Goal: Communication & Community: Share content

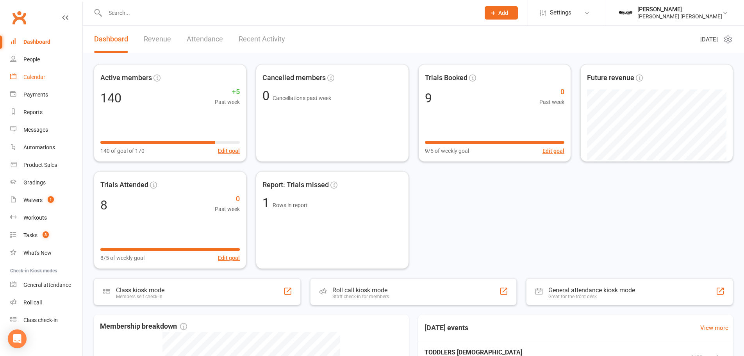
click at [30, 80] on link "Calendar" at bounding box center [46, 77] width 72 height 18
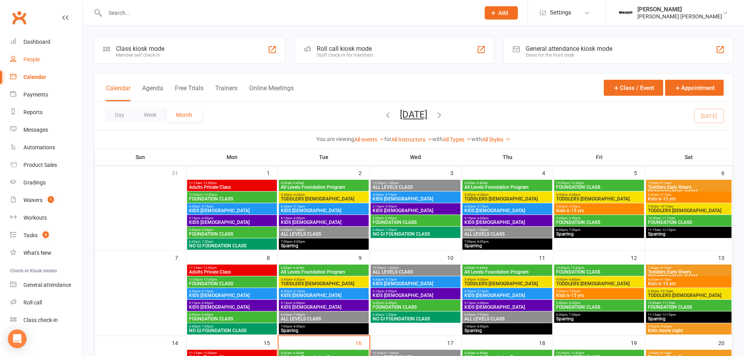
click at [32, 60] on div "People" at bounding box center [31, 59] width 16 height 6
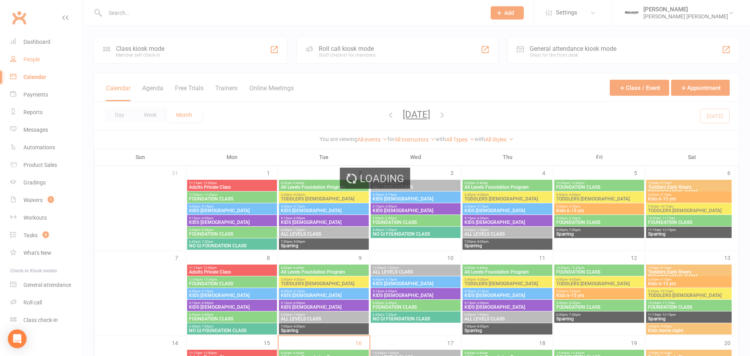
select select "100"
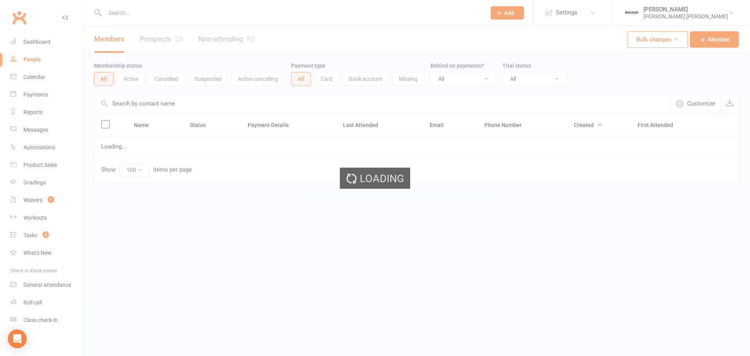
drag, startPoint x: 158, startPoint y: 16, endPoint x: 130, endPoint y: 14, distance: 28.2
click at [157, 16] on ui-view "Prospect Member Non-attending contact Class / event Appointment Grading event T…" at bounding box center [375, 108] width 750 height 212
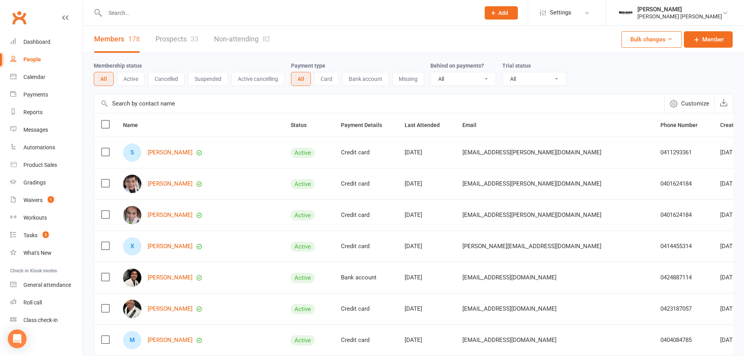
drag, startPoint x: 126, startPoint y: 14, endPoint x: 130, endPoint y: 25, distance: 11.0
click at [127, 16] on input "text" at bounding box center [289, 12] width 372 height 11
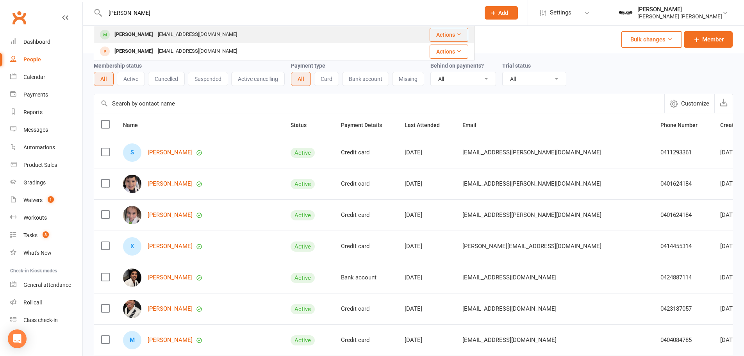
type input "kirat"
click at [220, 34] on div "Kirat Gupta purivineet2@gmail.com" at bounding box center [240, 35] width 291 height 16
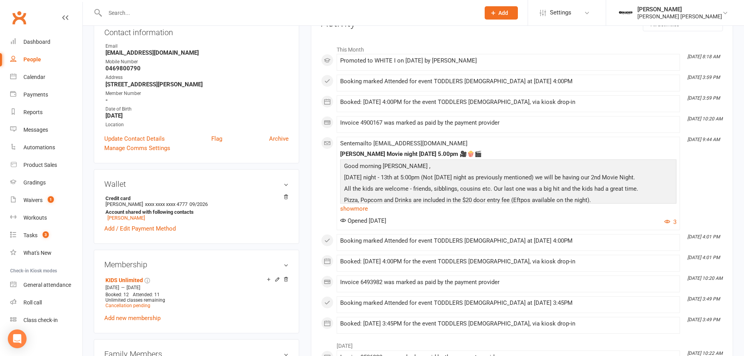
scroll to position [117, 0]
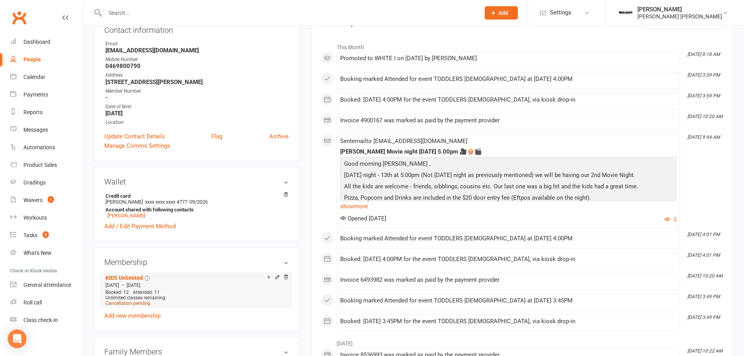
click at [121, 303] on span "Cancellation pending" at bounding box center [127, 302] width 45 height 5
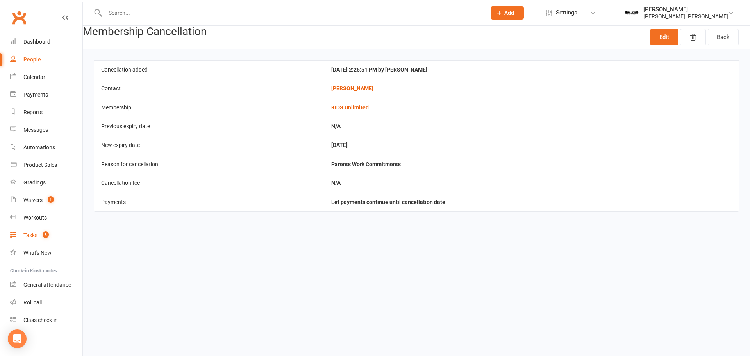
click at [20, 234] on link "Tasks 3" at bounding box center [46, 236] width 72 height 18
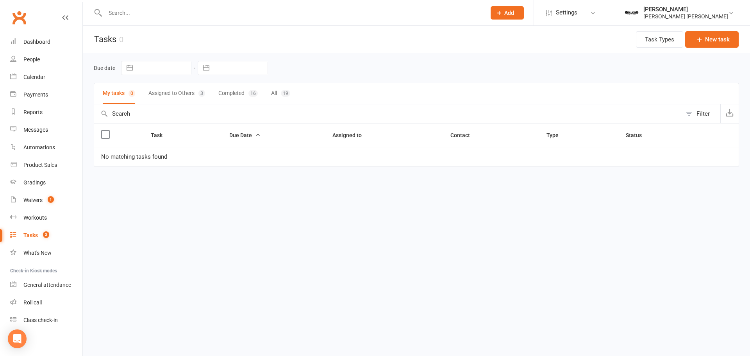
click at [182, 99] on button "Assigned to Others 3" at bounding box center [176, 93] width 57 height 21
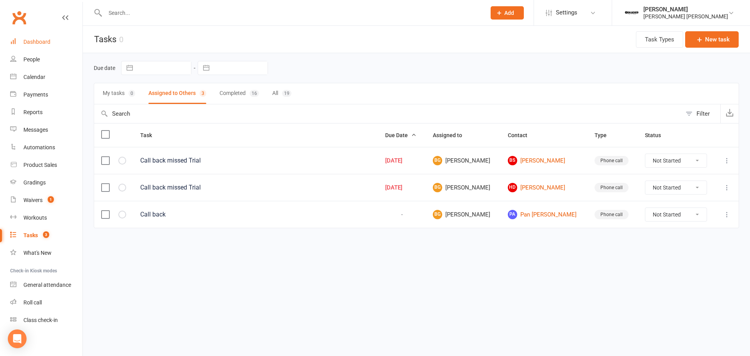
click at [31, 40] on div "Dashboard" at bounding box center [36, 42] width 27 height 6
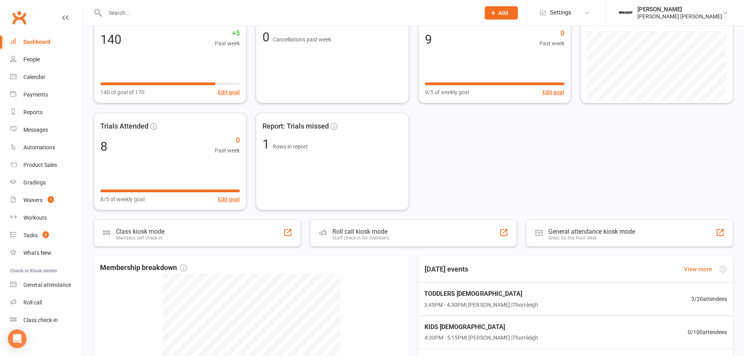
scroll to position [156, 0]
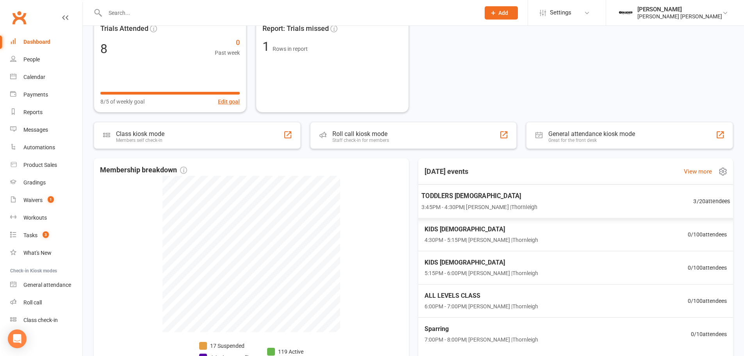
click at [706, 199] on span "3 / 20 attendees" at bounding box center [711, 200] width 37 height 9
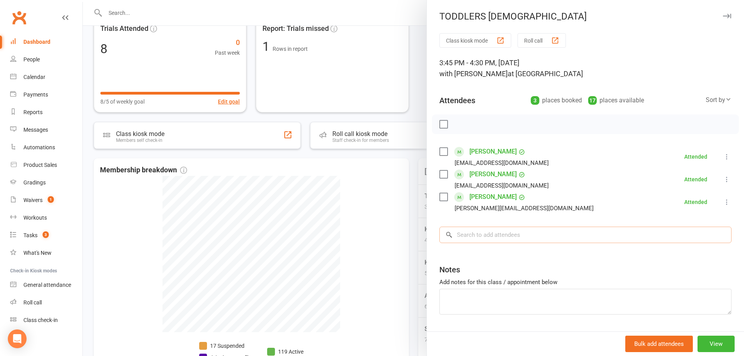
click at [498, 232] on input "search" at bounding box center [585, 235] width 292 height 16
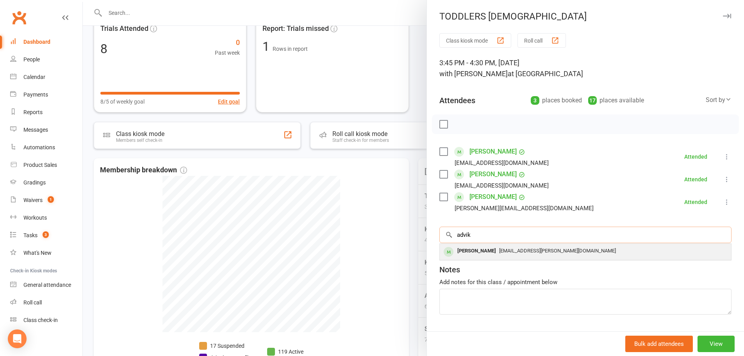
type input "advik"
click at [499, 253] on div "Priyanka.cass.rawal@gmail.com" at bounding box center [585, 250] width 285 height 11
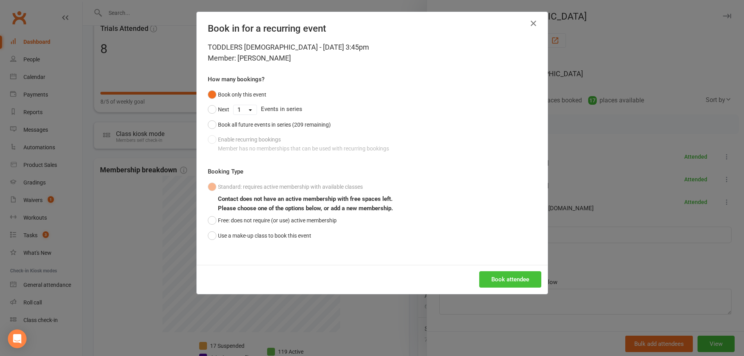
click at [494, 275] on button "Book attendee" at bounding box center [510, 279] width 62 height 16
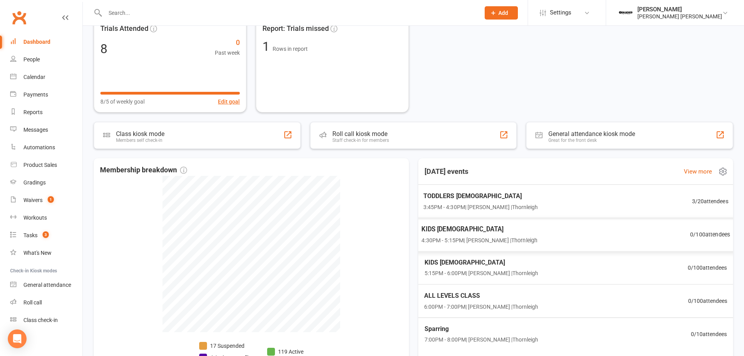
click at [648, 198] on div "TODDLERS 3 TO 5 YO 3:45PM - 4:30PM | Braddah Thornleigh | Thornleigh 3 / 20 att…" at bounding box center [576, 201] width 324 height 34
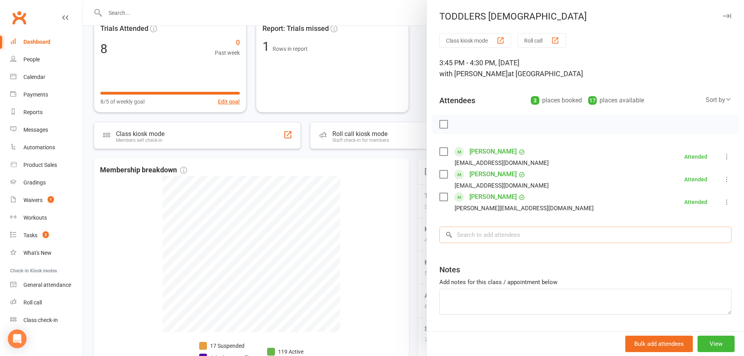
click at [491, 237] on input "search" at bounding box center [585, 235] width 292 height 16
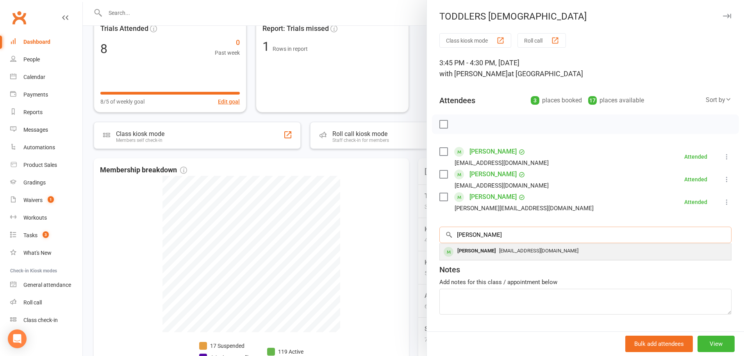
type input "kirat"
click at [506, 258] on div "Kirat Gupta purivineet2@gmail.com" at bounding box center [585, 252] width 291 height 16
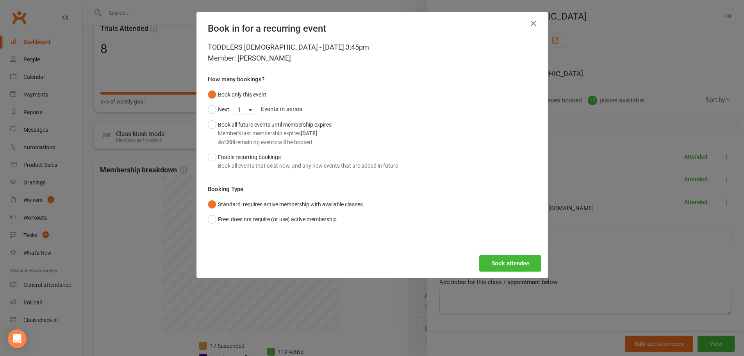
click at [517, 238] on div "TODDLERS 3 TO 5 YO - Sep 16, 2025 3:45pm Member: Kirat Gupta How many bookings?…" at bounding box center [372, 145] width 351 height 207
click at [519, 257] on button "Book attendee" at bounding box center [510, 263] width 62 height 16
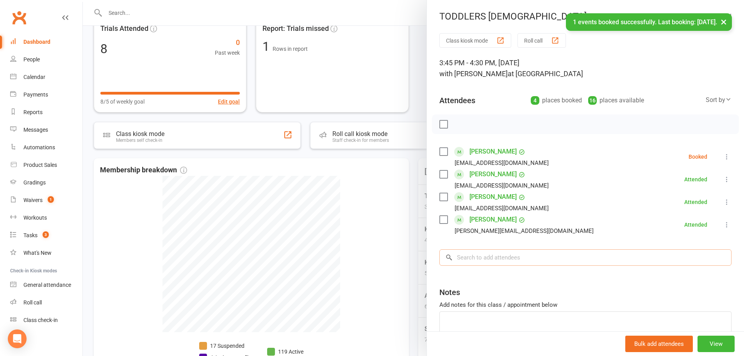
drag, startPoint x: 511, startPoint y: 253, endPoint x: 505, endPoint y: 259, distance: 7.7
click at [507, 256] on input "search" at bounding box center [585, 257] width 292 height 16
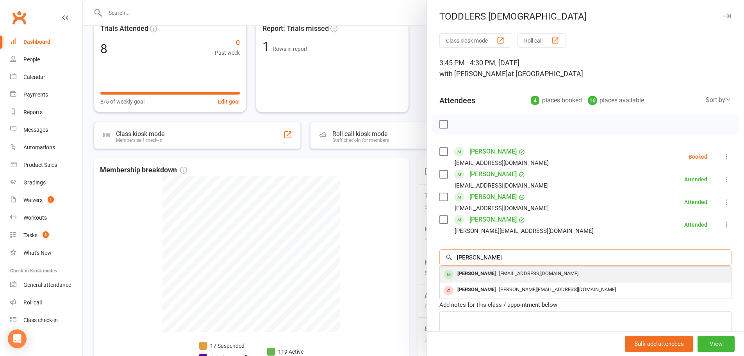
type input "jane"
click at [499, 275] on span "yeeleung1108@gmail.com" at bounding box center [538, 273] width 79 height 6
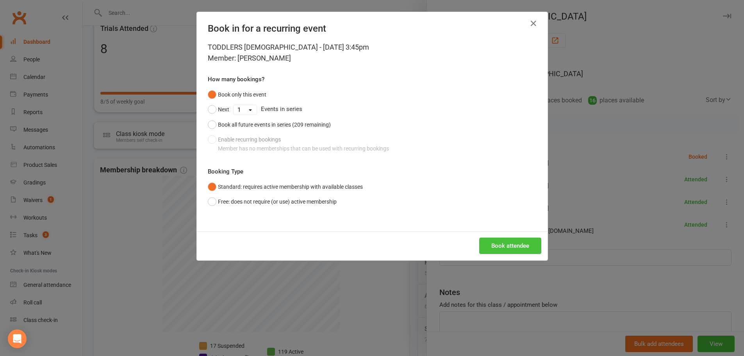
click at [499, 241] on button "Book attendee" at bounding box center [510, 245] width 62 height 16
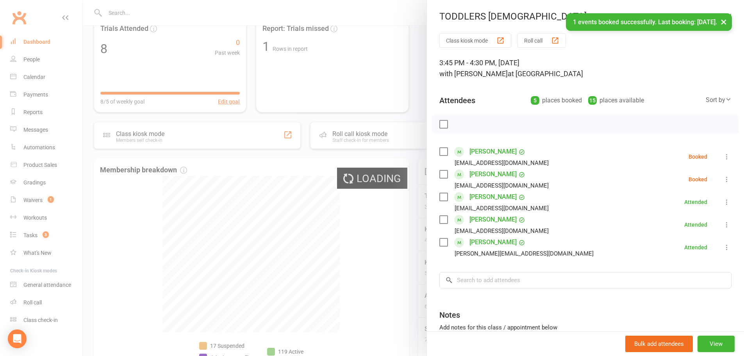
click at [510, 260] on div "Class kiosk mode Roll call 3:45 PM - 4:30 PM, Tuesday, September, 16, 2025 with…" at bounding box center [585, 216] width 317 height 366
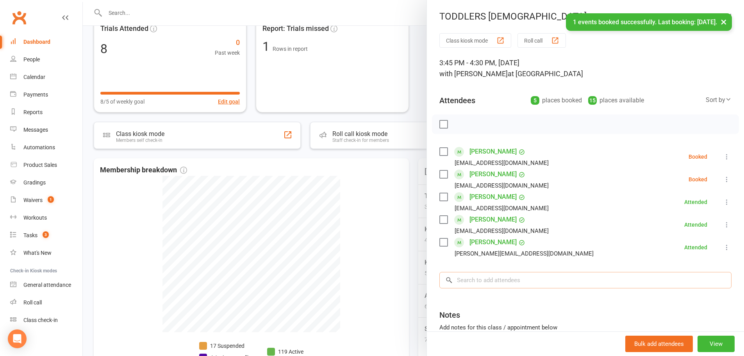
click at [473, 276] on input "search" at bounding box center [585, 280] width 292 height 16
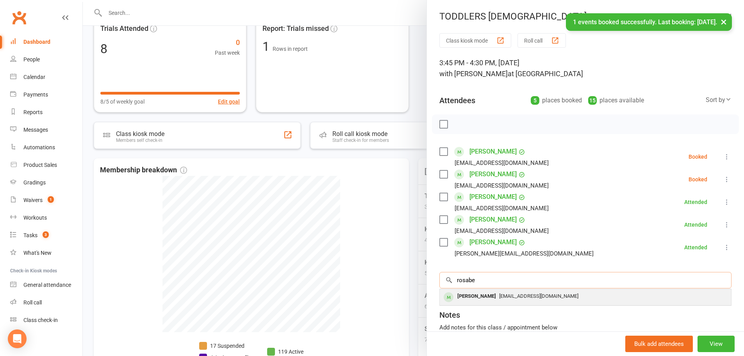
type input "rosabe"
click at [535, 294] on span "kpharman@gmail.com" at bounding box center [538, 296] width 79 height 6
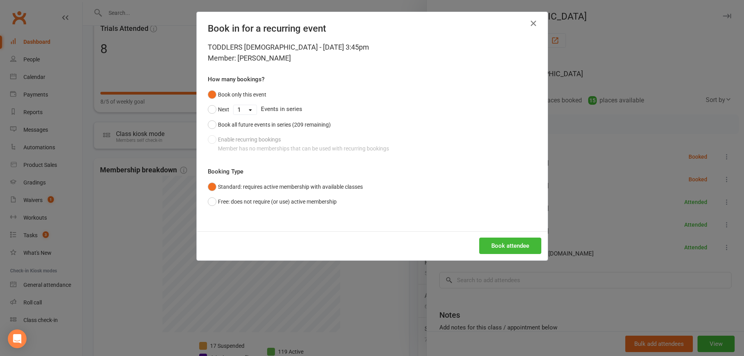
click at [506, 235] on div "Book attendee" at bounding box center [372, 245] width 351 height 29
click at [508, 248] on button "Book attendee" at bounding box center [510, 245] width 62 height 16
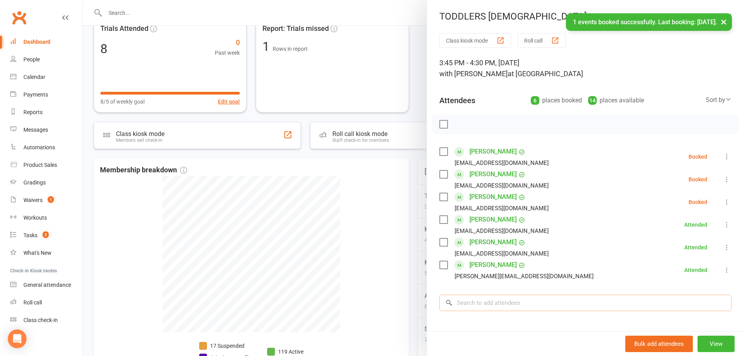
click at [482, 298] on input "search" at bounding box center [585, 302] width 292 height 16
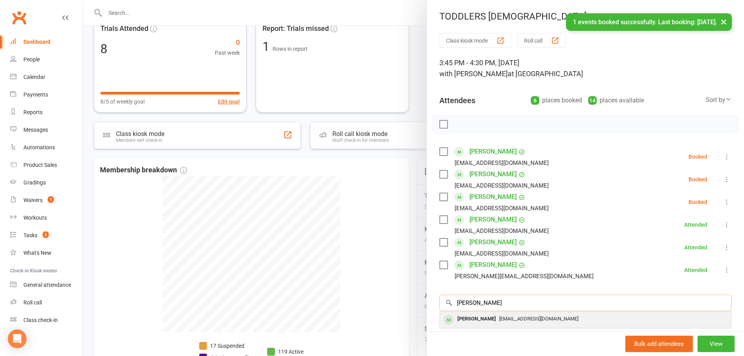
type input "ahana"
click at [482, 319] on div "Ahana Kshatriya" at bounding box center [476, 318] width 45 height 11
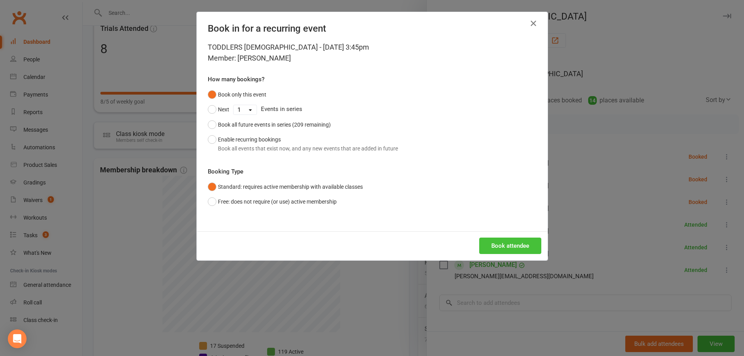
click at [497, 245] on button "Book attendee" at bounding box center [510, 245] width 62 height 16
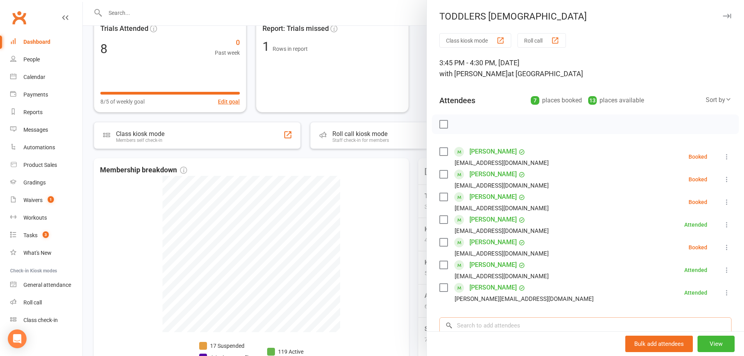
click at [523, 328] on input "search" at bounding box center [585, 325] width 292 height 16
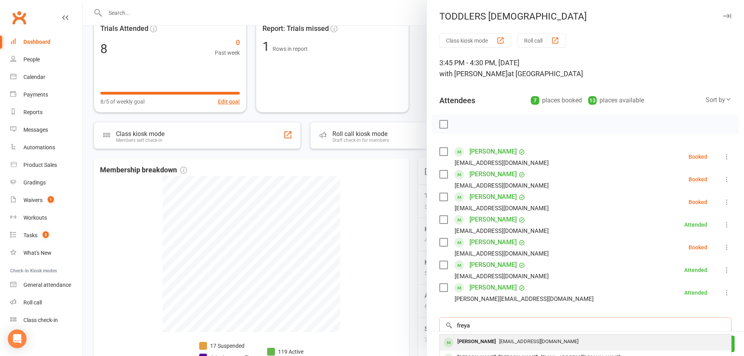
type input "freya"
click at [533, 341] on span "Lucinamasom@live.com" at bounding box center [538, 341] width 79 height 6
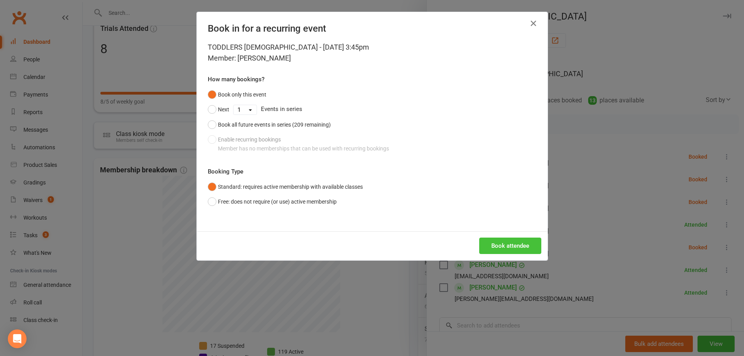
click at [496, 248] on button "Book attendee" at bounding box center [510, 245] width 62 height 16
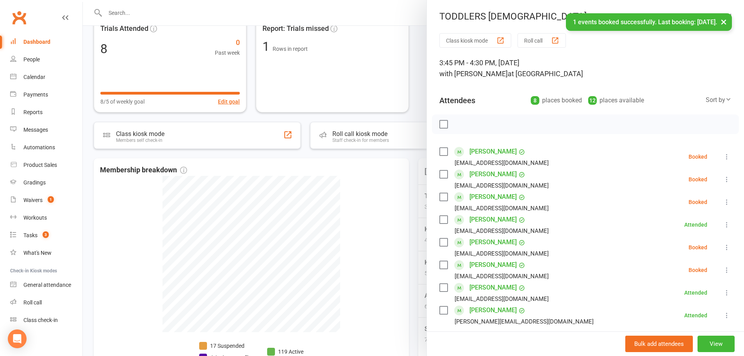
click at [723, 156] on icon at bounding box center [727, 157] width 8 height 8
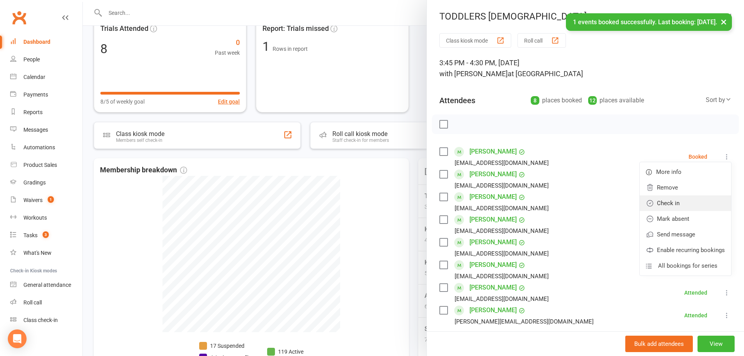
click at [689, 203] on link "Check in" at bounding box center [685, 203] width 91 height 16
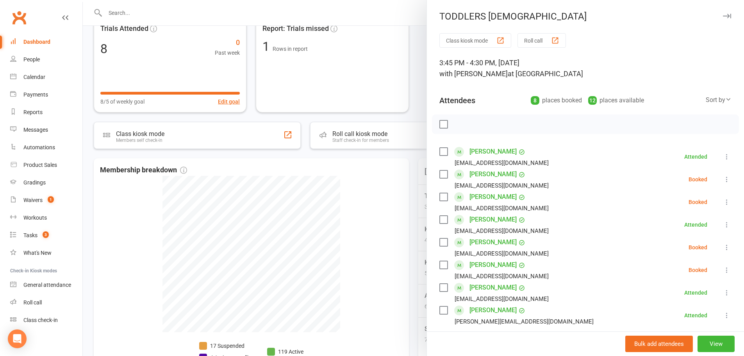
click at [723, 178] on icon at bounding box center [727, 179] width 8 height 8
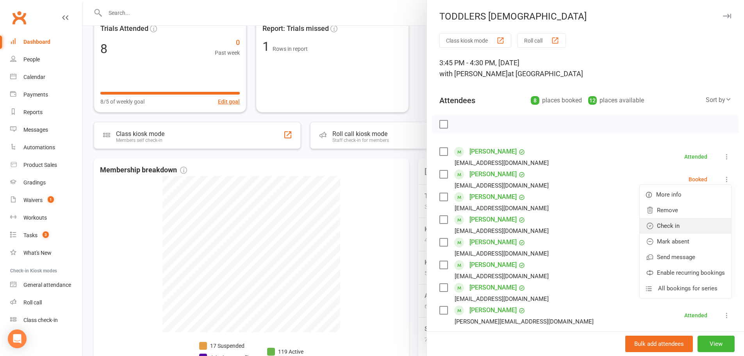
click at [671, 224] on link "Check in" at bounding box center [685, 226] width 91 height 16
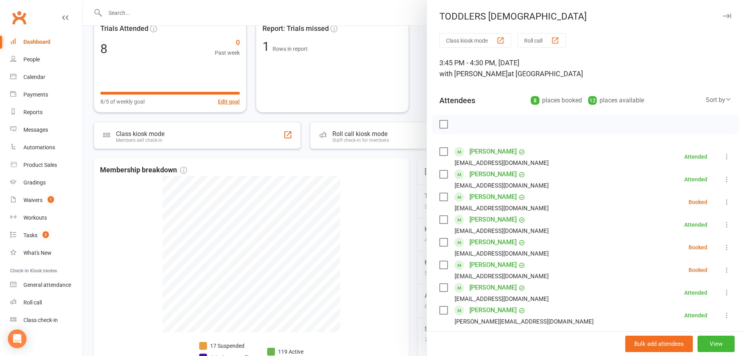
click at [723, 205] on icon at bounding box center [727, 202] width 8 height 8
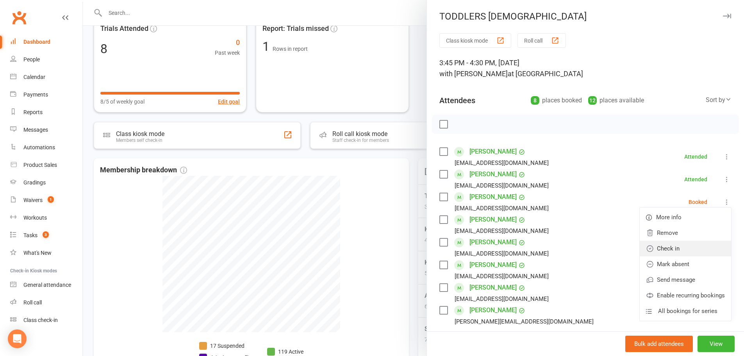
click at [672, 250] on link "Check in" at bounding box center [685, 249] width 91 height 16
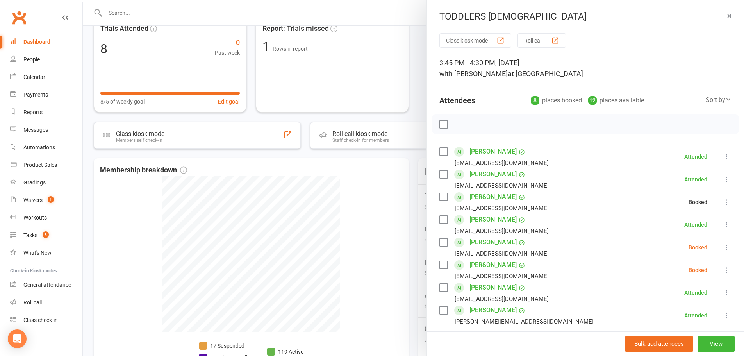
click at [708, 245] on li "Ahana Kshatriya Gautamkshatriya@hotmail.com Booked More info Remove Check in Ma…" at bounding box center [585, 247] width 292 height 23
click at [723, 248] on icon at bounding box center [727, 247] width 8 height 8
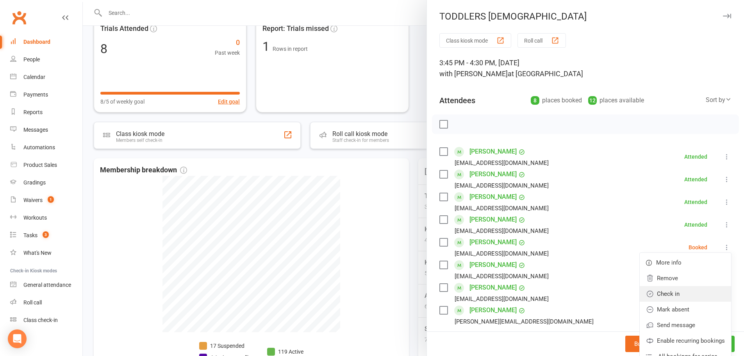
click at [656, 294] on link "Check in" at bounding box center [685, 294] width 91 height 16
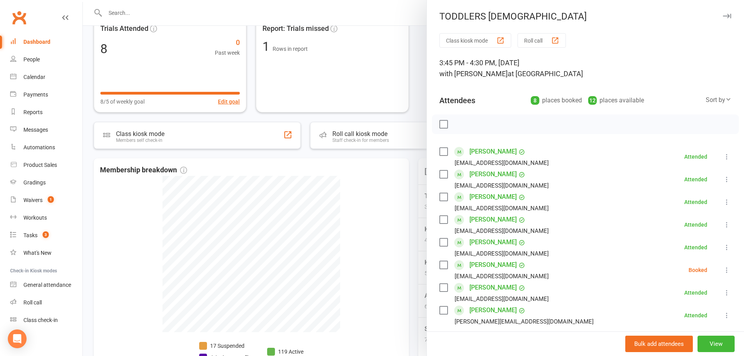
click at [723, 271] on icon at bounding box center [727, 270] width 8 height 8
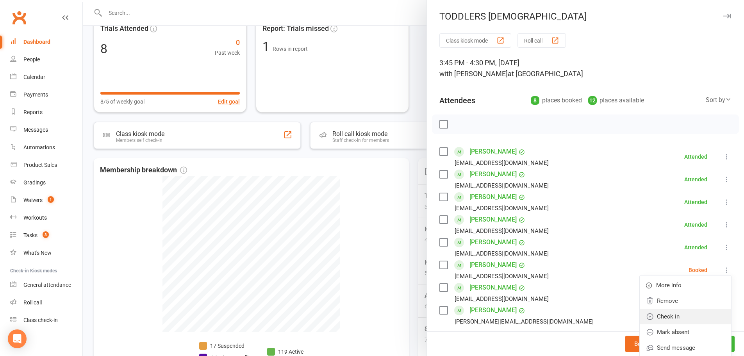
click at [670, 314] on link "Check in" at bounding box center [685, 317] width 91 height 16
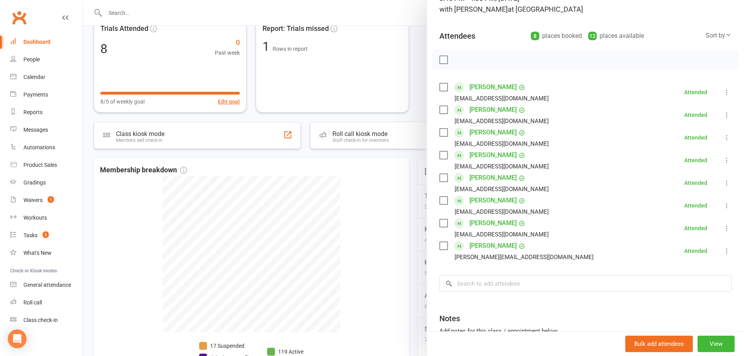
scroll to position [136, 0]
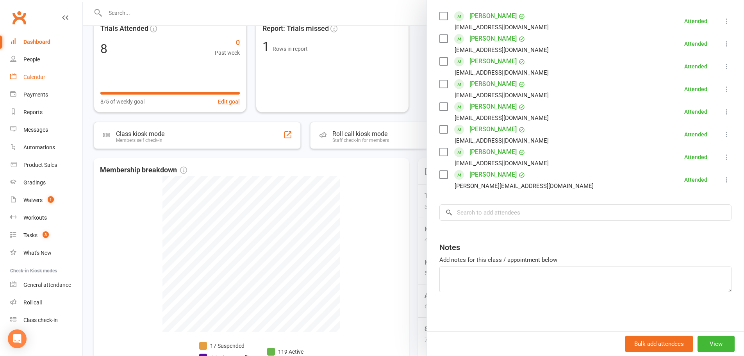
click at [25, 83] on link "Calendar" at bounding box center [46, 77] width 72 height 18
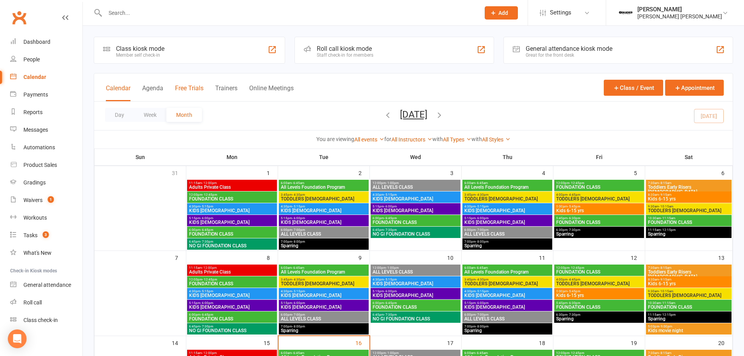
click at [186, 90] on button "Free Trials" at bounding box center [189, 92] width 29 height 17
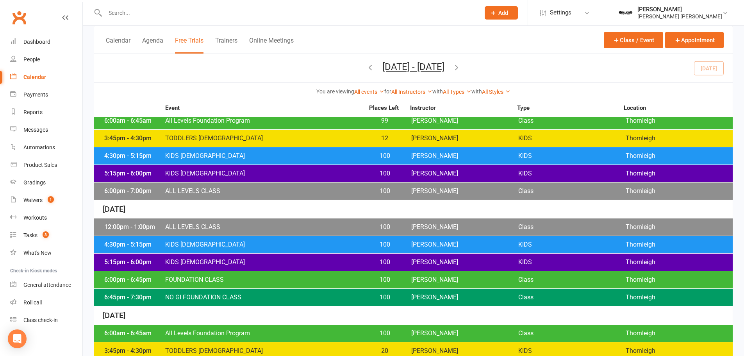
scroll to position [195, 0]
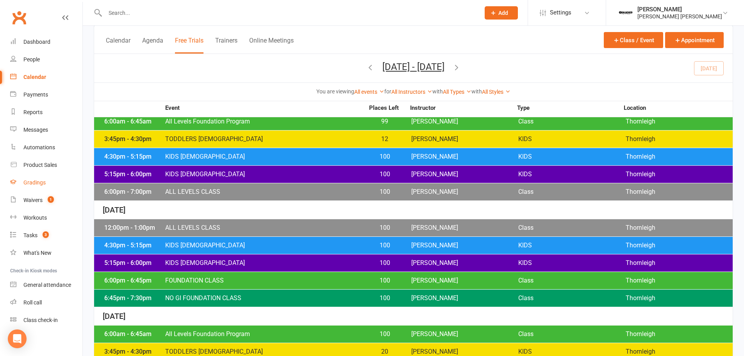
click at [31, 182] on div "Gradings" at bounding box center [34, 182] width 22 height 6
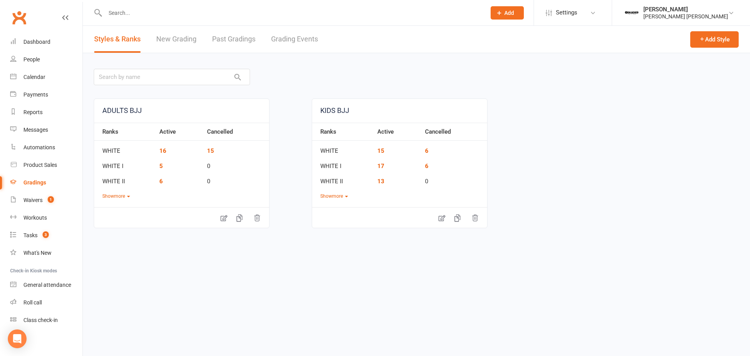
click at [186, 37] on link "New Grading" at bounding box center [176, 39] width 40 height 27
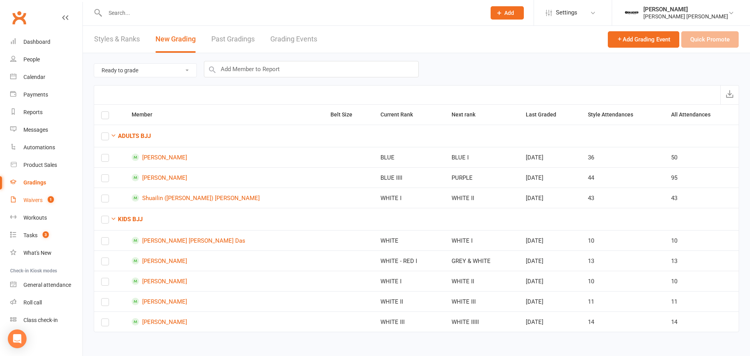
click at [37, 200] on div "Waivers" at bounding box center [32, 200] width 19 height 6
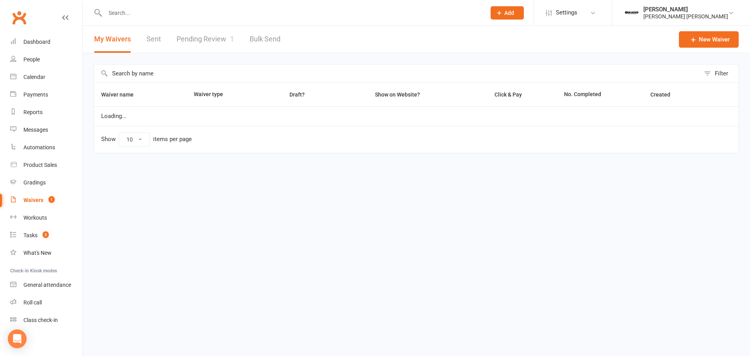
select select "100"
click at [207, 38] on link "Pending Review 1" at bounding box center [205, 39] width 57 height 27
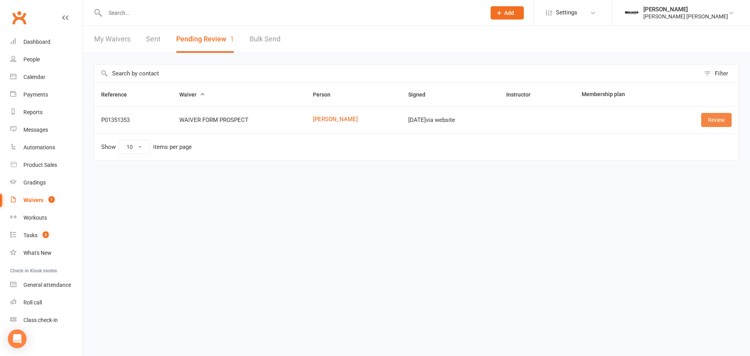
drag, startPoint x: 719, startPoint y: 121, endPoint x: 635, endPoint y: 136, distance: 86.2
click at [719, 121] on link "Review" at bounding box center [716, 120] width 30 height 14
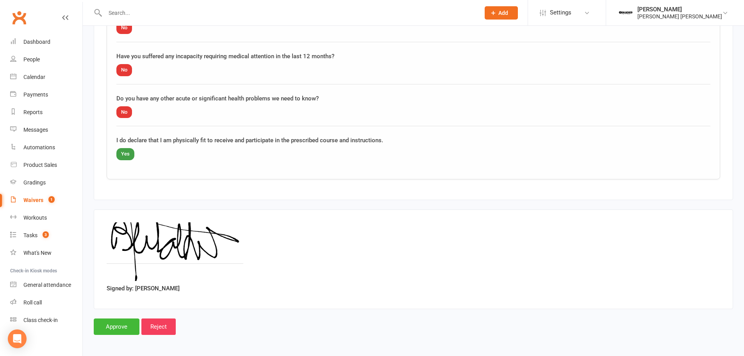
scroll to position [843, 0]
click at [106, 319] on input "Approve" at bounding box center [117, 325] width 46 height 16
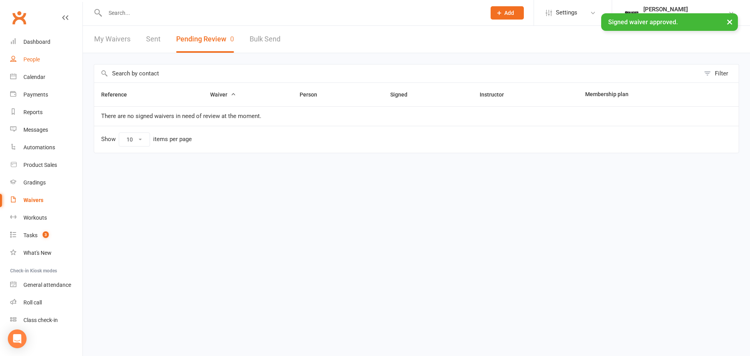
click at [28, 61] on div "People" at bounding box center [31, 59] width 16 height 6
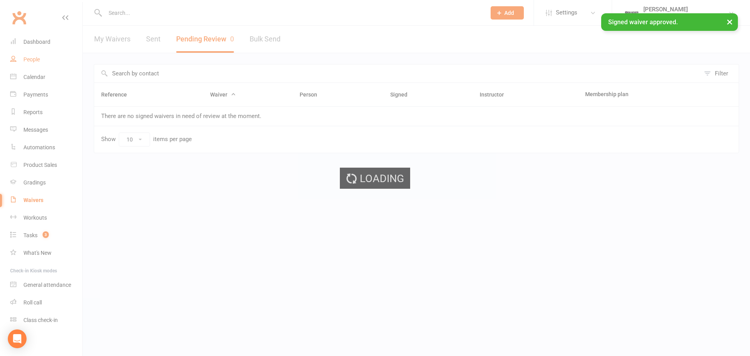
select select "100"
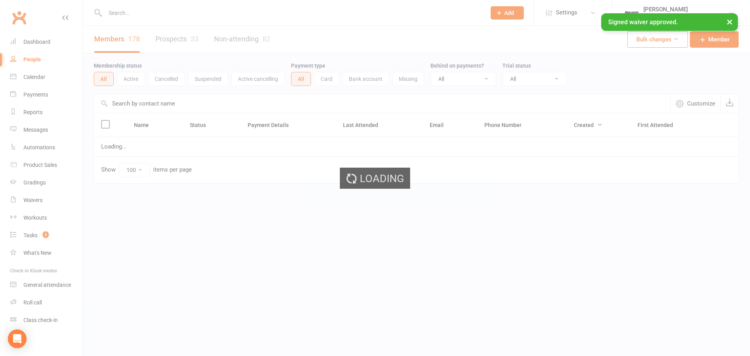
click at [193, 36] on div "33" at bounding box center [195, 39] width 8 height 8
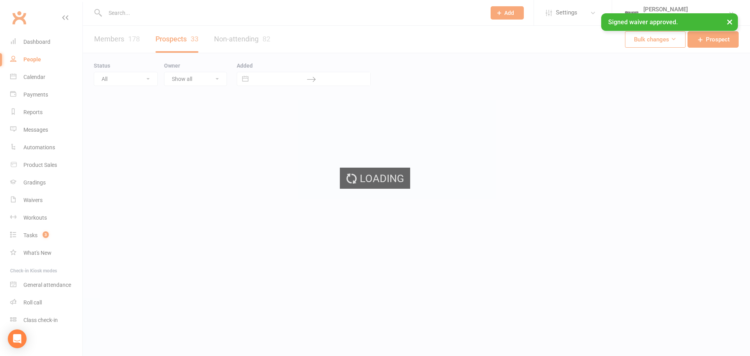
select select "100"
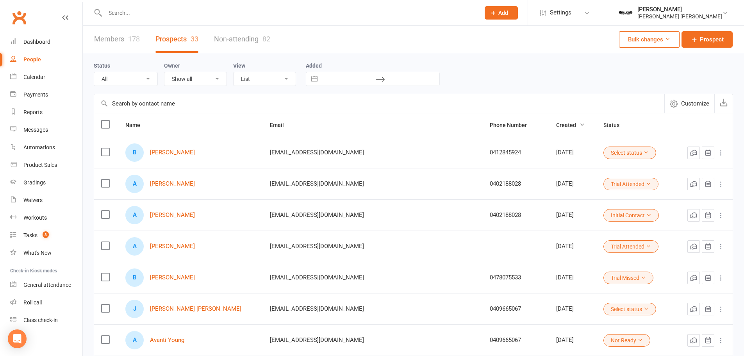
click at [603, 153] on button "Select status" at bounding box center [629, 152] width 53 height 12
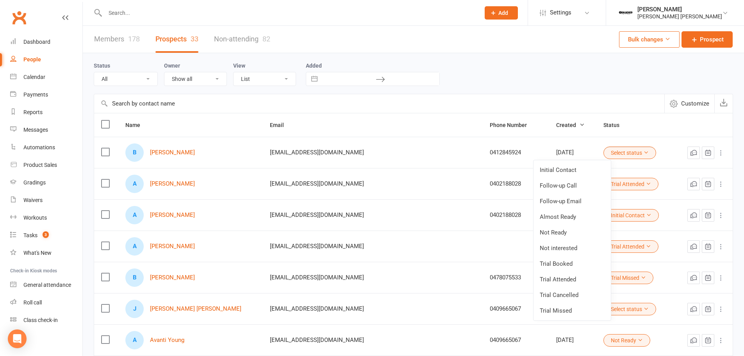
click at [579, 247] on link "Not interested" at bounding box center [571, 248] width 77 height 16
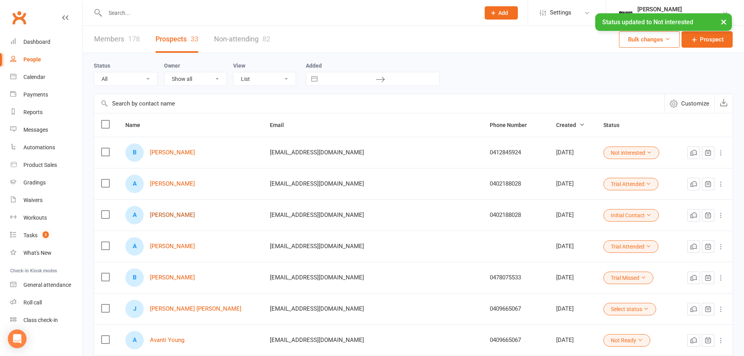
click at [168, 216] on link "Anita Wang" at bounding box center [172, 215] width 45 height 7
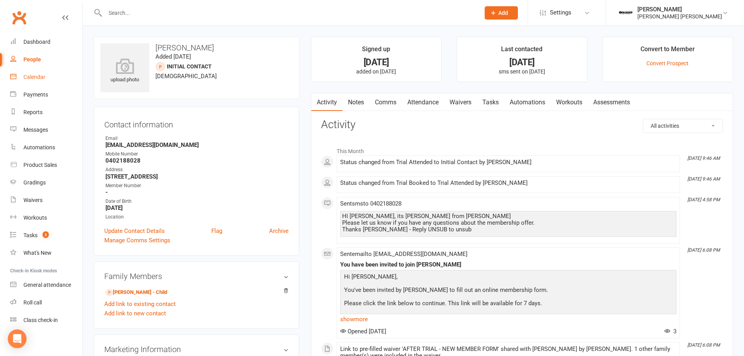
click at [34, 77] on div "Calendar" at bounding box center [34, 77] width 22 height 6
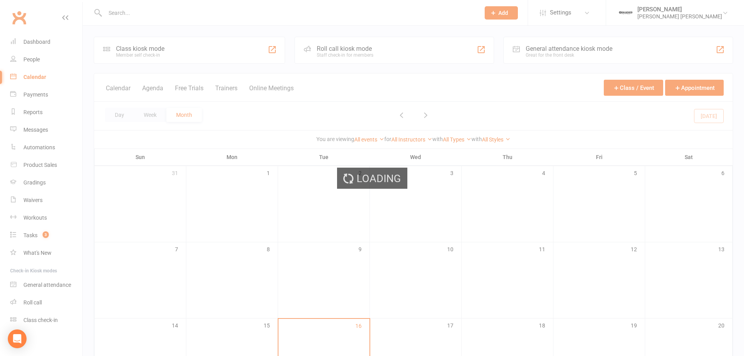
click at [39, 41] on div "Loading" at bounding box center [372, 178] width 744 height 356
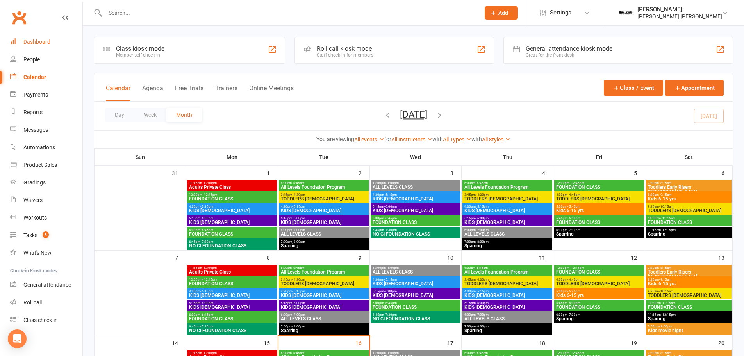
click at [41, 43] on div "Dashboard" at bounding box center [36, 42] width 27 height 6
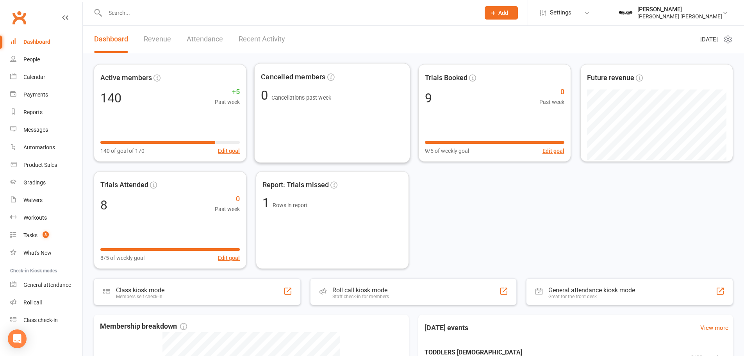
click at [275, 40] on link "Recent Activity" at bounding box center [262, 39] width 46 height 27
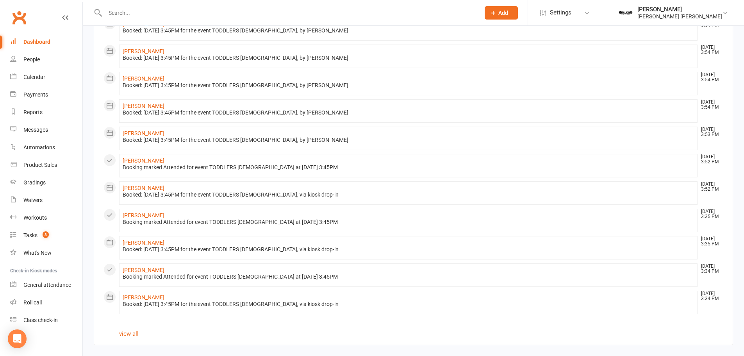
scroll to position [364, 0]
click at [131, 335] on link "view all" at bounding box center [129, 333] width 20 height 7
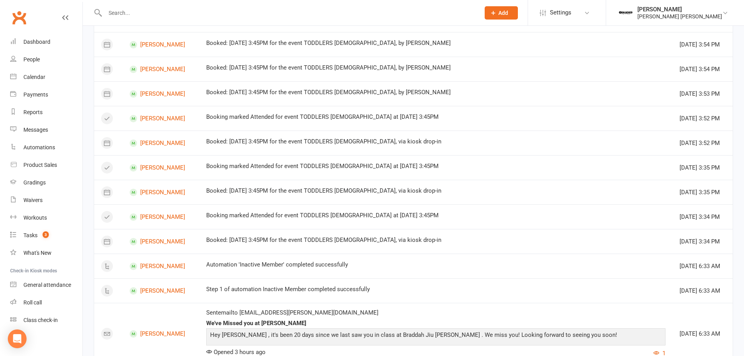
scroll to position [535, 0]
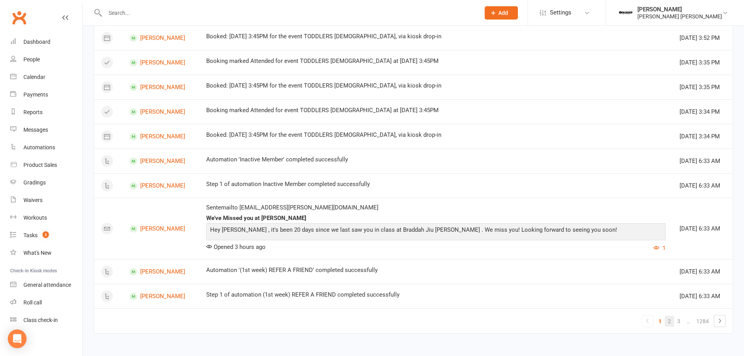
click at [667, 324] on link "2" at bounding box center [669, 321] width 9 height 11
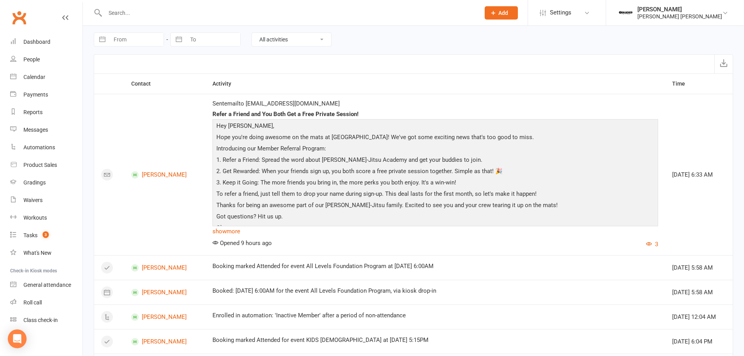
scroll to position [0, 0]
click at [25, 39] on div "Dashboard" at bounding box center [36, 42] width 27 height 6
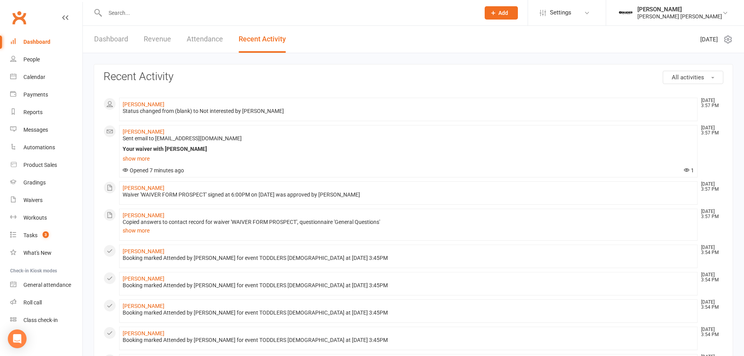
click at [97, 44] on link "Dashboard" at bounding box center [111, 39] width 34 height 27
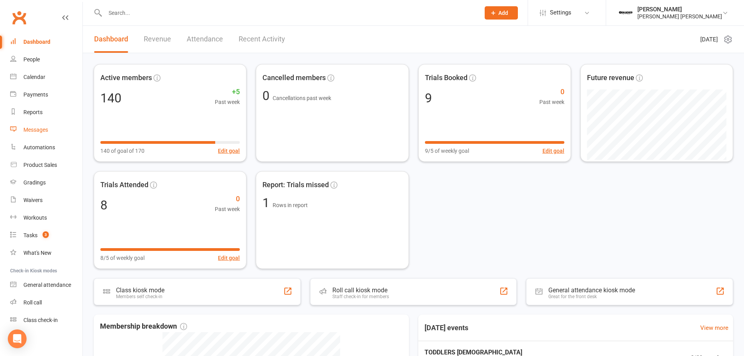
click at [38, 125] on link "Messages" at bounding box center [46, 130] width 72 height 18
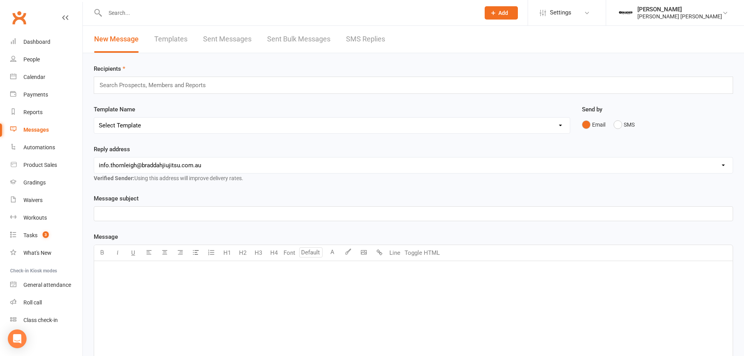
drag, startPoint x: 573, startPoint y: 83, endPoint x: 571, endPoint y: 91, distance: 8.5
click at [574, 83] on div "Search Prospects, Members and Reports" at bounding box center [413, 85] width 639 height 17
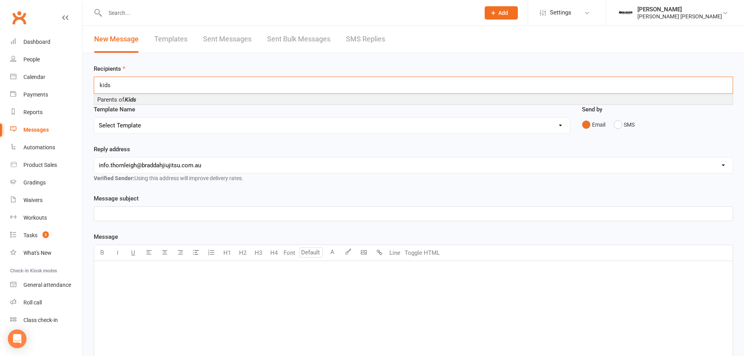
type input "kids"
click at [225, 101] on li "Parents of Kids" at bounding box center [413, 99] width 639 height 9
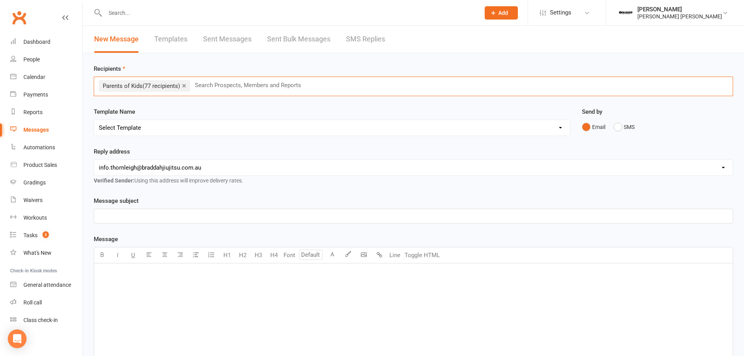
click at [538, 123] on select "Select Template [SMS] [Default template - review before using] Appointment remi…" at bounding box center [332, 128] width 476 height 16
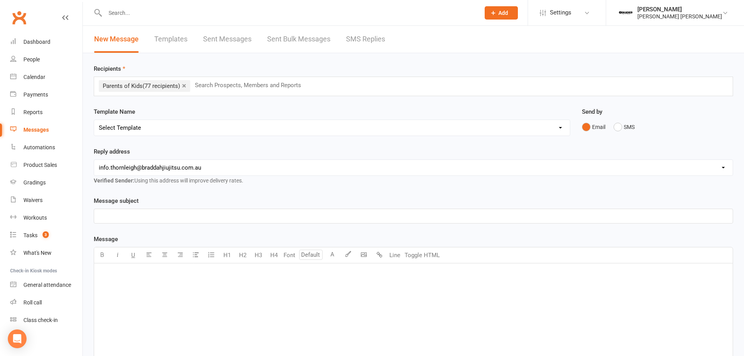
select select "17"
click at [94, 120] on select "Select Template [SMS] [Default template - review before using] Appointment remi…" at bounding box center [332, 128] width 476 height 16
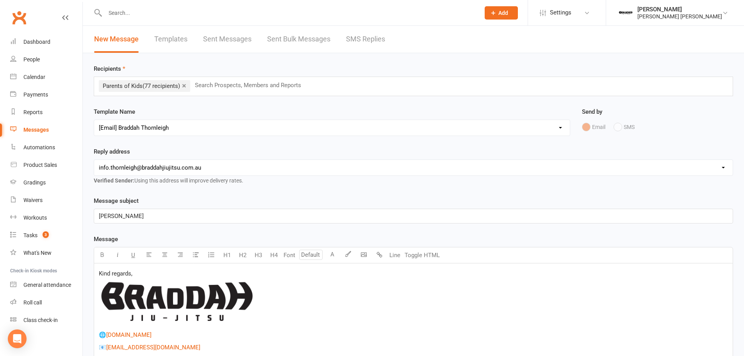
drag, startPoint x: 235, startPoint y: 220, endPoint x: 0, endPoint y: 199, distance: 236.1
click at [0, 199] on ui-view "Prospect Member Non-attending contact Class / event Appointment Grading event T…" at bounding box center [372, 244] width 744 height 485
click at [186, 86] on link "×" at bounding box center [184, 85] width 4 height 12
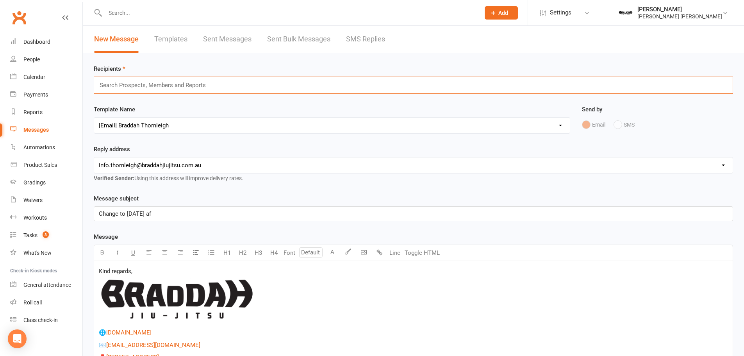
click at [127, 84] on input "text" at bounding box center [156, 85] width 114 height 10
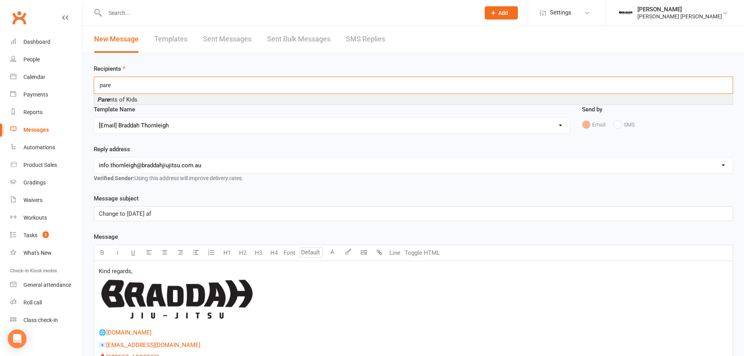
type input "pare"
click at [163, 99] on li "Pare nts of Kids" at bounding box center [413, 99] width 639 height 9
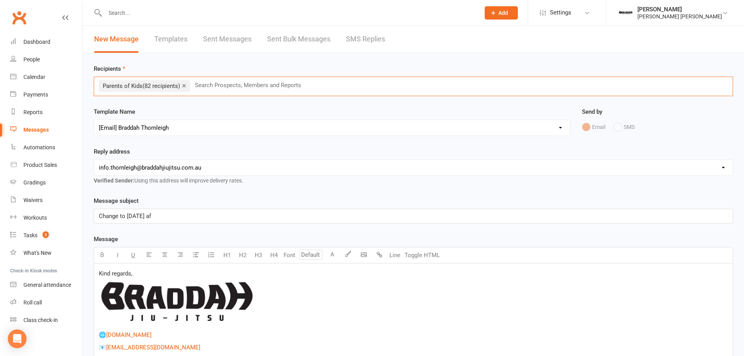
click at [171, 214] on p "Change to Friday af" at bounding box center [413, 215] width 629 height 9
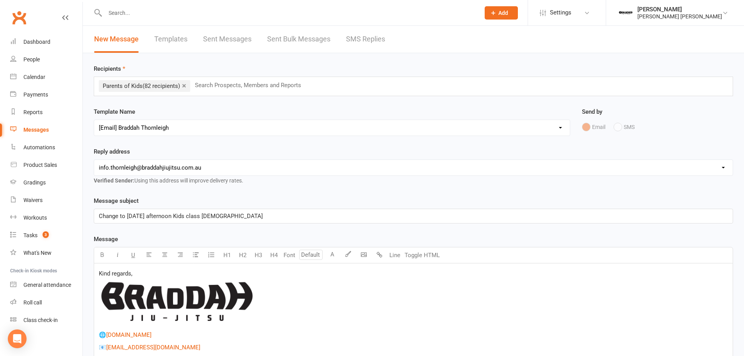
drag, startPoint x: 167, startPoint y: 217, endPoint x: 176, endPoint y: 218, distance: 8.6
click at [169, 217] on span "Change to Friday afternoon Kids class 6-15 years old" at bounding box center [181, 215] width 164 height 7
drag, startPoint x: 172, startPoint y: 214, endPoint x: 169, endPoint y: 219, distance: 6.0
click at [171, 215] on span "Change to Friday afternoon Kids class 6-15 years old" at bounding box center [181, 215] width 164 height 7
drag, startPoint x: 90, startPoint y: 272, endPoint x: 104, endPoint y: 274, distance: 14.6
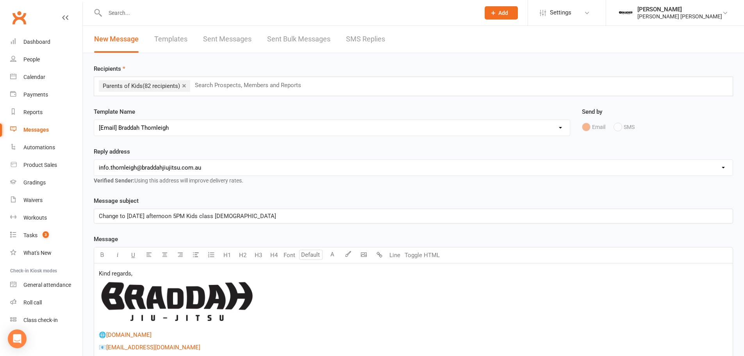
click at [90, 272] on div "Message subject Change to Friday afternoon 5PM Kids class 6-15 years old Messag…" at bounding box center [413, 318] width 651 height 244
drag, startPoint x: 103, startPoint y: 273, endPoint x: 99, endPoint y: 275, distance: 4.2
click at [102, 273] on span "Kind regards," at bounding box center [116, 273] width 34 height 7
click at [98, 275] on div "Kind regards, ﻿ 🌐 $ www.braddahjiujitsu.com.au $ 📧 $ info.thornleigh@braddahjiu…" at bounding box center [413, 322] width 639 height 118
click at [616, 285] on span "﻿ 25% 50% 100% Reset" at bounding box center [413, 304] width 629 height 46
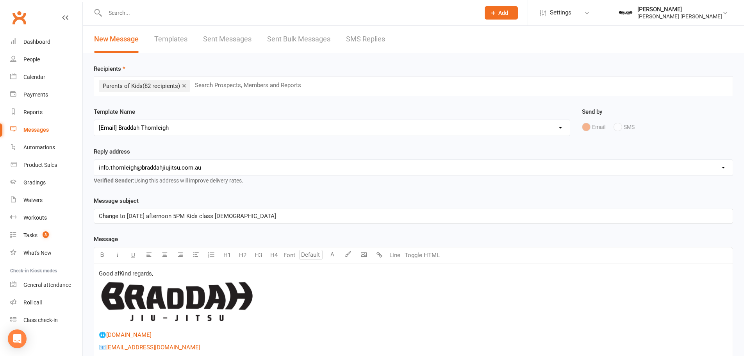
drag, startPoint x: 118, startPoint y: 273, endPoint x: 156, endPoint y: 280, distance: 38.6
click at [118, 273] on span "Good afKind regards," at bounding box center [126, 273] width 54 height 7
click at [120, 274] on span "Good afKind regards," at bounding box center [126, 273] width 54 height 7
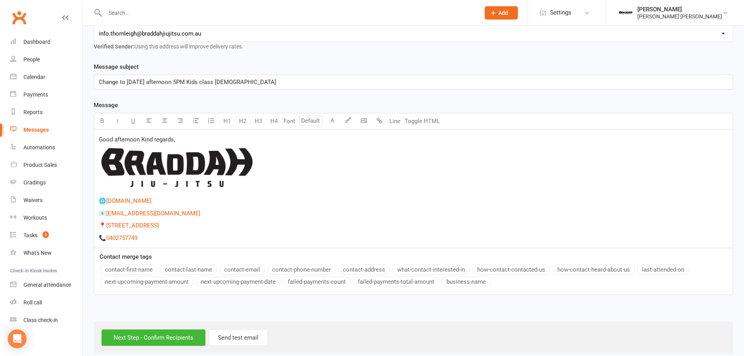
scroll to position [143, 0]
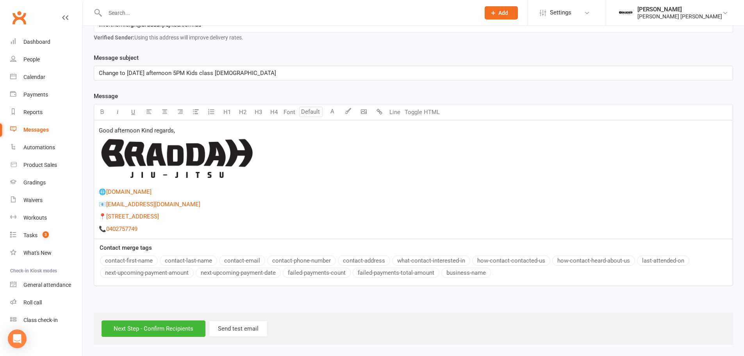
click at [115, 260] on button "contact-first-name" at bounding box center [129, 260] width 58 height 10
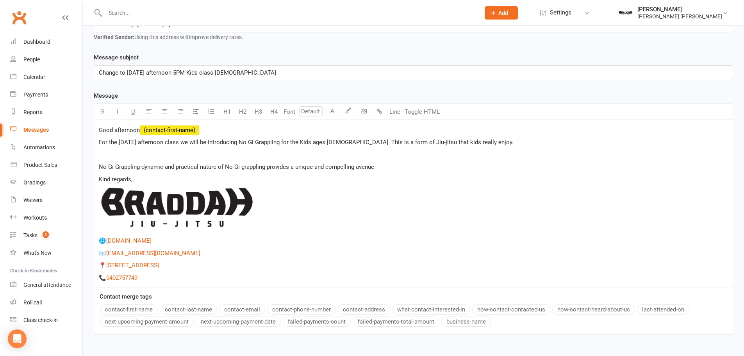
scroll to position [193, 0]
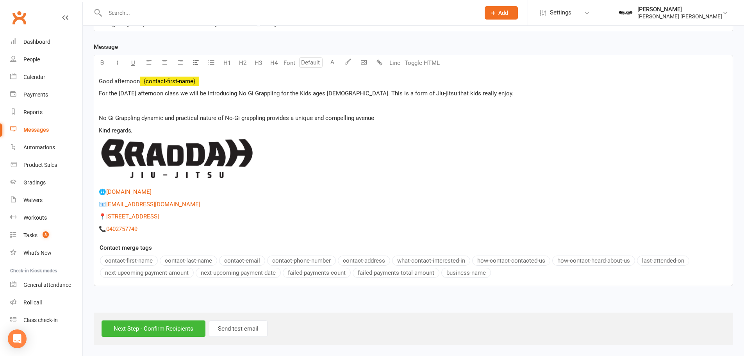
click at [142, 116] on span "No Gi Grappling dynamic and practical nature of No-Gi grappling provides a uniq…" at bounding box center [236, 117] width 275 height 7
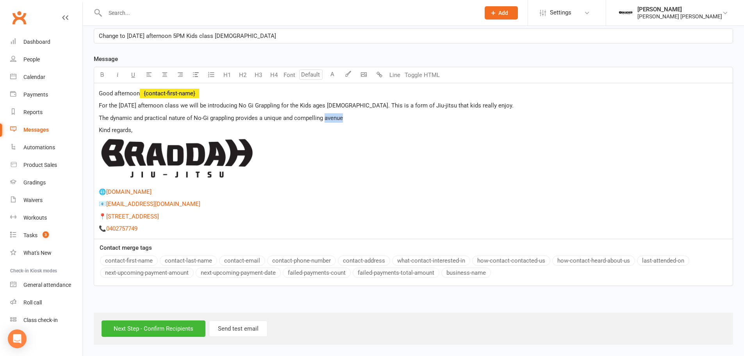
drag, startPoint x: 325, startPoint y: 118, endPoint x: 359, endPoint y: 116, distance: 34.1
click at [359, 116] on p "The dynamic and practical nature of No-Gi grappling provides a unique and compe…" at bounding box center [413, 117] width 629 height 9
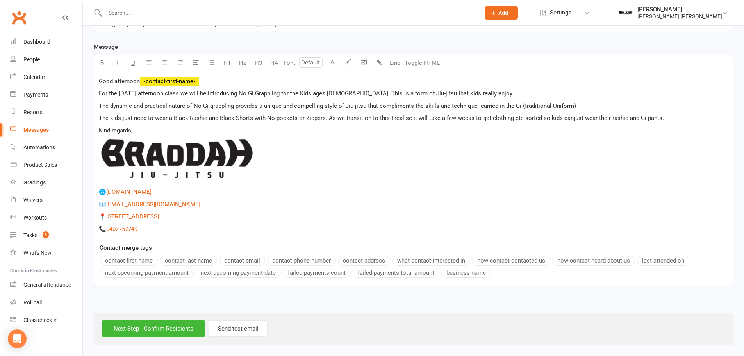
drag, startPoint x: 518, startPoint y: 116, endPoint x: 518, endPoint y: 121, distance: 4.3
click at [518, 118] on span "The kids just need to wear a Black Rashie and Black Shorts with No pockets or Z…" at bounding box center [381, 117] width 565 height 7
click at [566, 119] on span "The kids just need to wear a Black Rashie and Black Shorts with No pockets or Z…" at bounding box center [381, 117] width 565 height 7
drag, startPoint x: 639, startPoint y: 140, endPoint x: 628, endPoint y: 132, distance: 14.2
click at [639, 140] on span "﻿" at bounding box center [413, 161] width 629 height 46
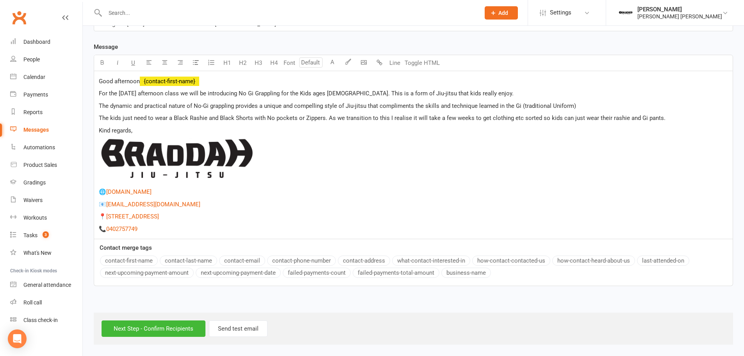
click at [606, 114] on span "The kids just need to wear a Black Rashie and Black Shorts with No pockets or Z…" at bounding box center [382, 117] width 567 height 7
click at [608, 117] on span "The kids just need to wear a Black Rashie and Black Shorts with No pockets or Z…" at bounding box center [382, 117] width 567 height 7
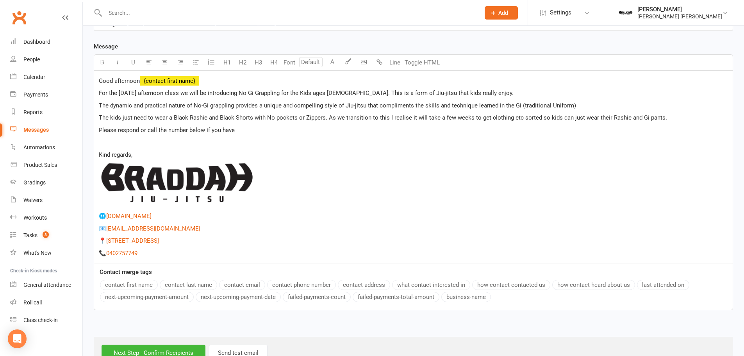
click at [339, 93] on span "For the Friday afternoon class we will be introducing No Gi Grappling for the K…" at bounding box center [306, 92] width 415 height 7
drag, startPoint x: 371, startPoint y: 119, endPoint x: 384, endPoint y: 121, distance: 13.5
click at [387, 119] on span "The kids just need to wear a Black Rashie and Black Shorts with No pockets or Z…" at bounding box center [383, 117] width 568 height 7
click at [253, 132] on p "Please respond or call the number below if you have" at bounding box center [413, 129] width 629 height 9
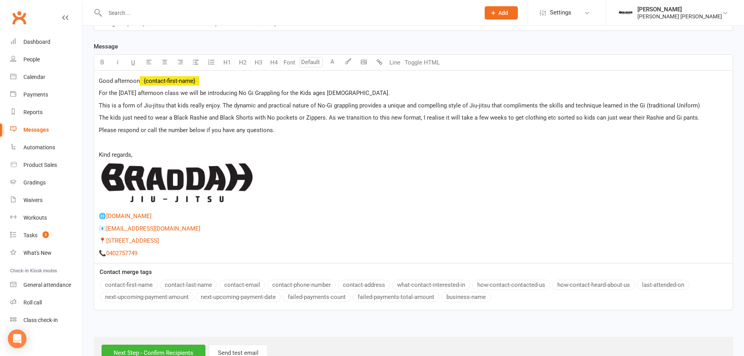
click at [335, 95] on span "For the Friday afternoon class we will be introducing No Gi Grappling for the K…" at bounding box center [244, 92] width 291 height 7
click at [713, 105] on p "This is a form of Jiu-jitsu that kids really enjoy. The dynamic and practical n…" at bounding box center [413, 105] width 629 height 9
drag, startPoint x: 173, startPoint y: 119, endPoint x: 251, endPoint y: 113, distance: 78.3
click at [251, 113] on p "The kids just need to wear a Black Rashie and Black Shorts with No pockets or Z…" at bounding box center [413, 117] width 629 height 9
click at [325, 118] on span "The kids just need to wear a Black Rashie and Black Shorts with No pockets or Z…" at bounding box center [399, 117] width 601 height 7
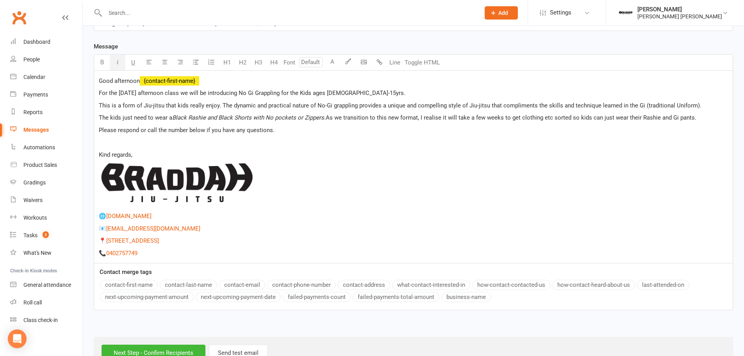
click at [568, 118] on span "As we transition to this new format, I realise it will take a few weeks to get …" at bounding box center [511, 117] width 371 height 7
drag, startPoint x: 692, startPoint y: 119, endPoint x: 721, endPoint y: 136, distance: 33.2
click at [692, 119] on span "As we transition to this new format, I realise it will take a few weeks to get …" at bounding box center [512, 117] width 372 height 7
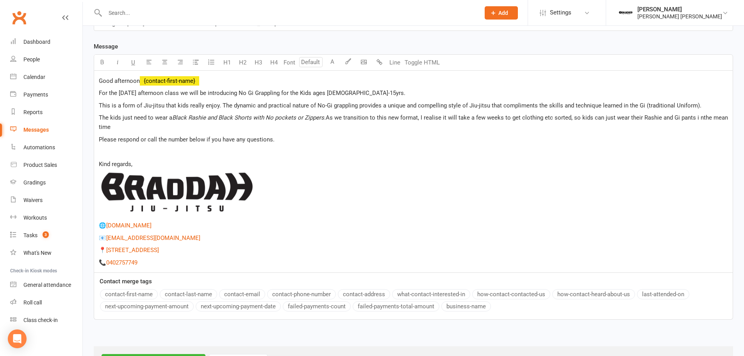
click at [697, 118] on span "As we transition to this new format, I realise it will take a few weeks to get …" at bounding box center [414, 122] width 631 height 16
click at [124, 123] on p "The kids just need to wear a Black Rashie and Black Shorts with No pockets or Z…" at bounding box center [413, 122] width 629 height 19
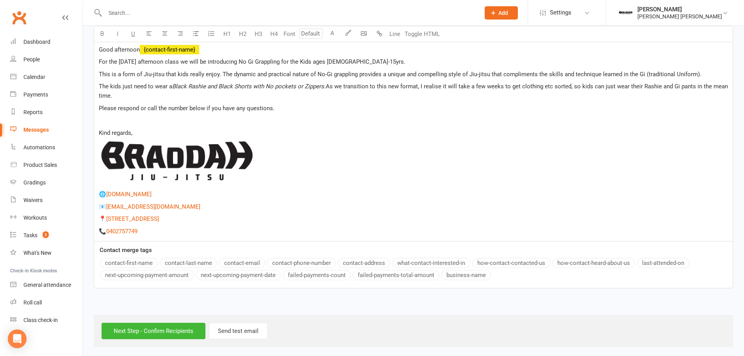
scroll to position [227, 0]
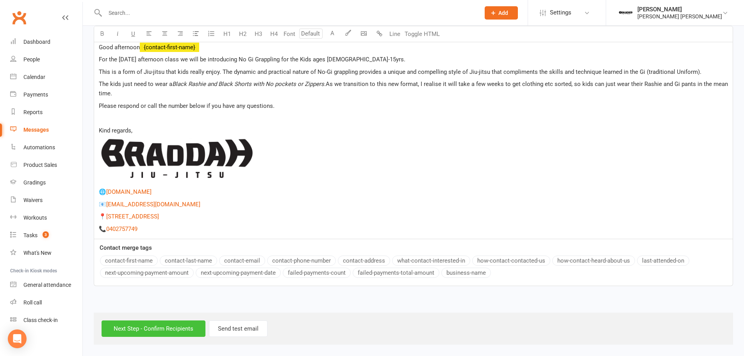
click at [142, 326] on input "Next Step - Confirm Recipients" at bounding box center [154, 328] width 104 height 16
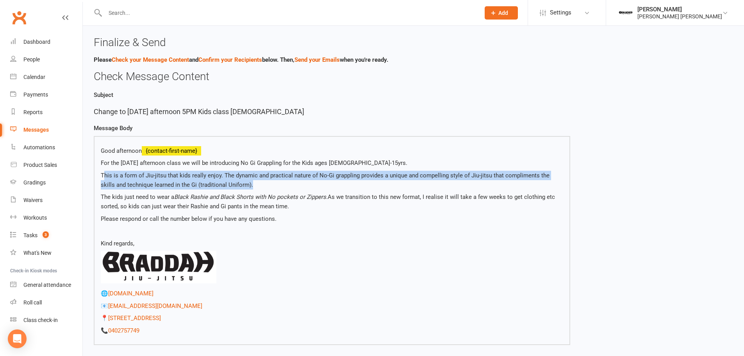
drag, startPoint x: 165, startPoint y: 180, endPoint x: 150, endPoint y: 181, distance: 14.5
click at [106, 171] on p "This is a form of Jiu-jitsu that kids really enjoy. The dynamic and practical n…" at bounding box center [332, 180] width 462 height 19
drag, startPoint x: 293, startPoint y: 208, endPoint x: 101, endPoint y: 162, distance: 197.9
click at [101, 162] on div "Good afternoon {contact-first-name} For the Friday afternoon class we will be i…" at bounding box center [332, 240] width 462 height 189
copy div "For the Friday afternoon class we will be introducing No Gi Grappling for the K…"
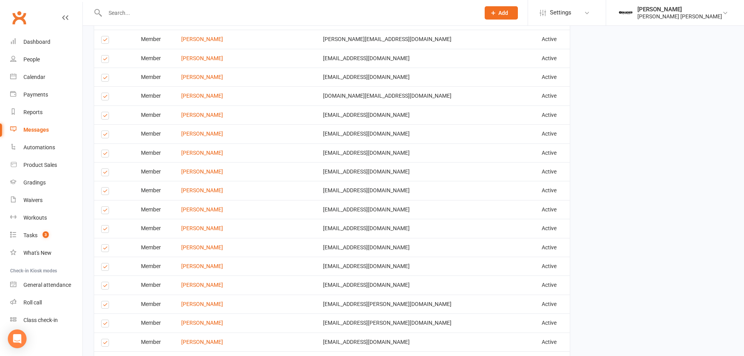
scroll to position [1080, 0]
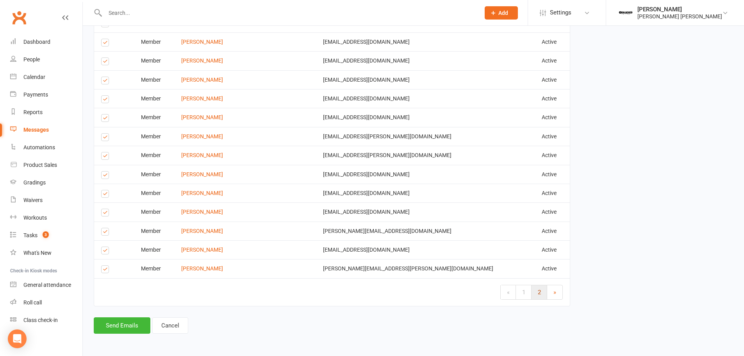
click at [537, 291] on link "2" at bounding box center [540, 292] width 16 height 14
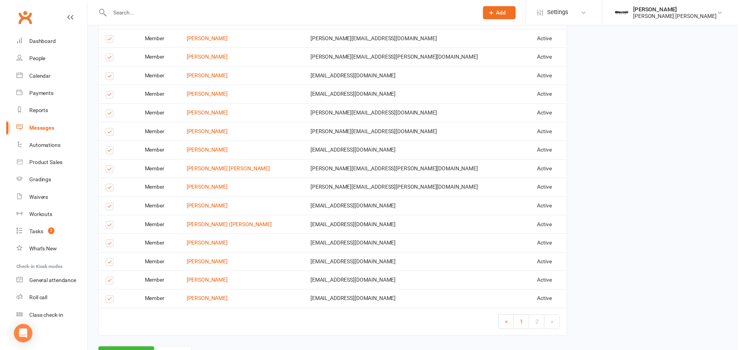
scroll to position [740, 0]
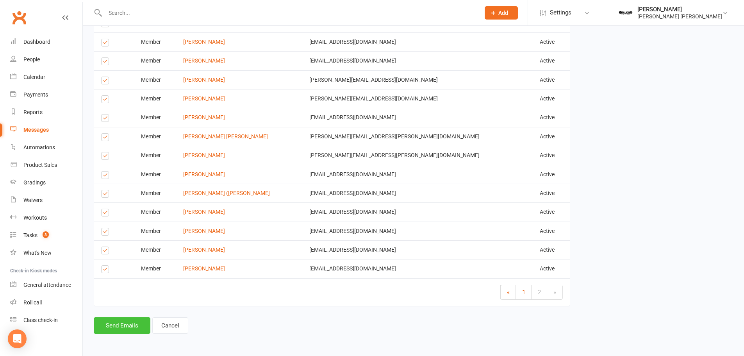
click at [120, 328] on button "Send Emails" at bounding box center [122, 325] width 57 height 16
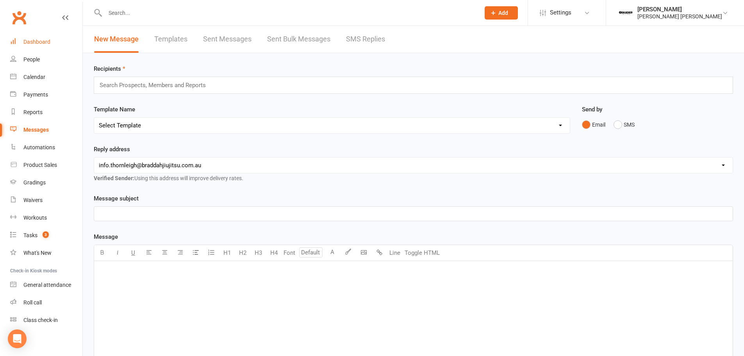
click at [36, 36] on link "Dashboard" at bounding box center [46, 42] width 72 height 18
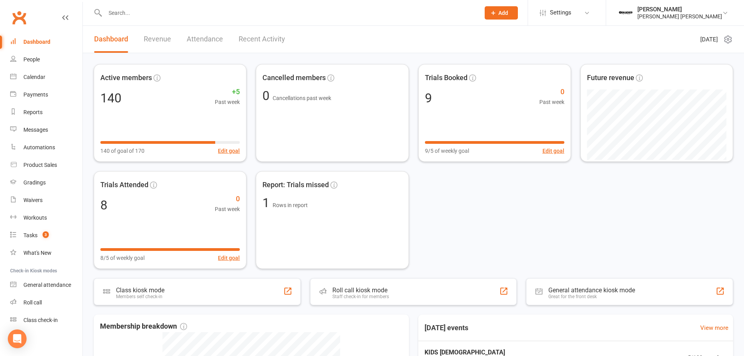
click at [36, 43] on div "Dashboard" at bounding box center [36, 42] width 27 height 6
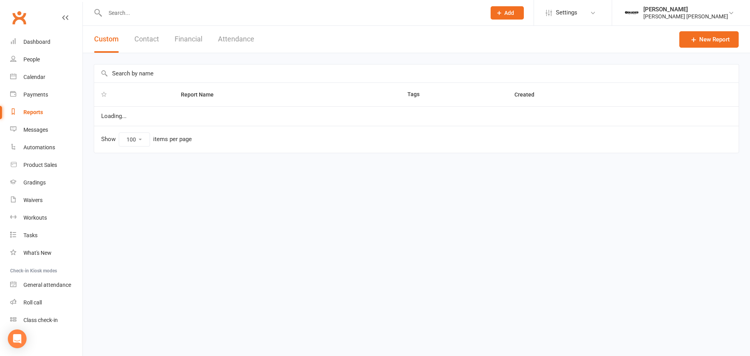
select select "100"
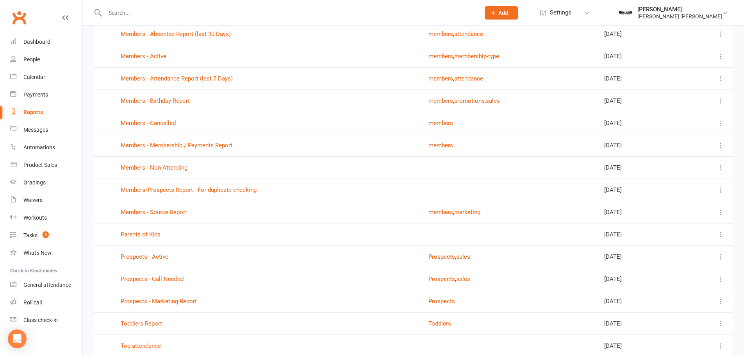
scroll to position [273, 0]
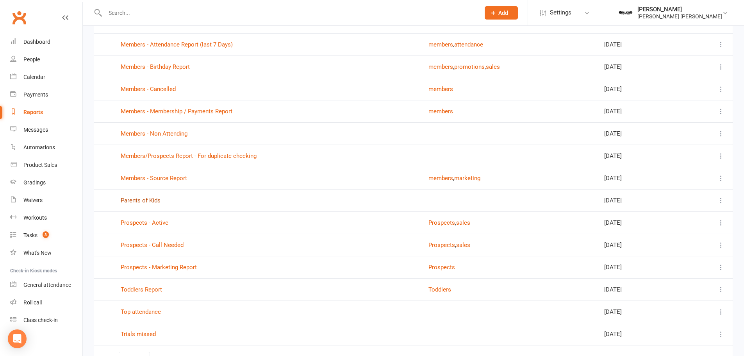
click at [130, 200] on link "Parents of Kids" at bounding box center [141, 200] width 40 height 7
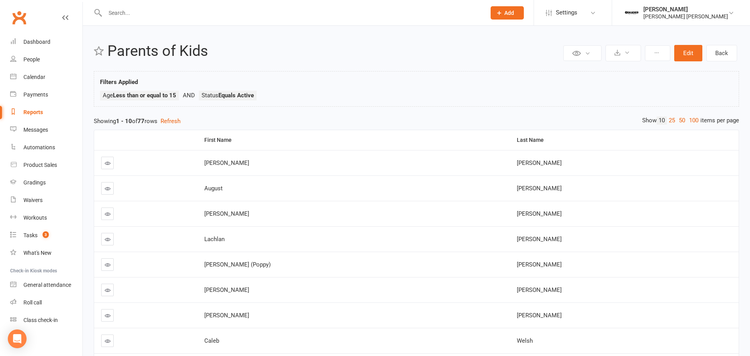
select select "100"
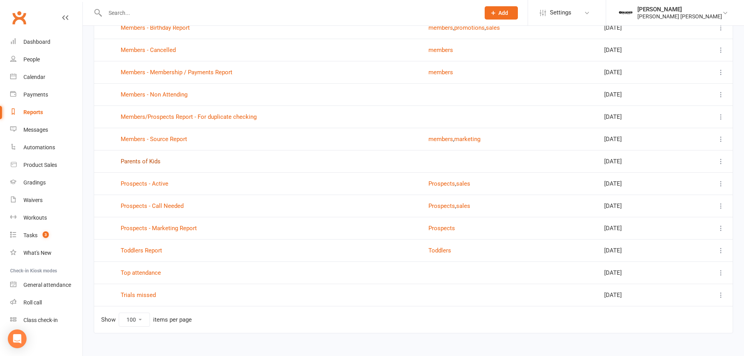
scroll to position [323, 0]
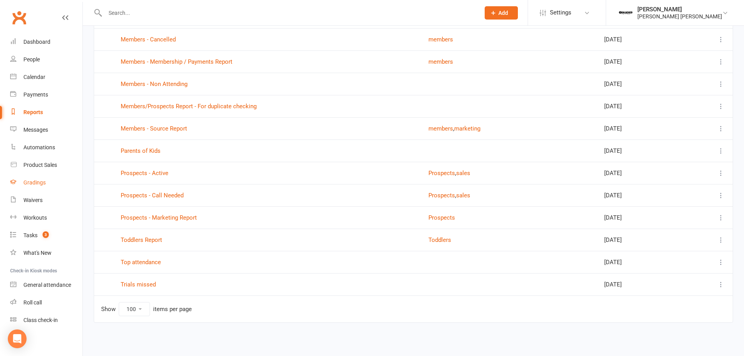
click at [36, 181] on div "Gradings" at bounding box center [34, 182] width 22 height 6
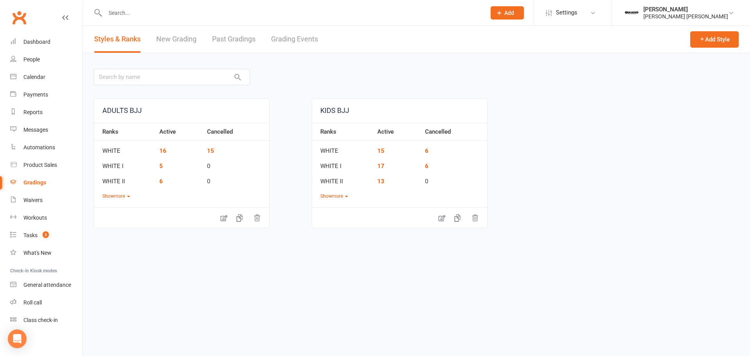
click at [180, 38] on link "New Grading" at bounding box center [176, 39] width 40 height 27
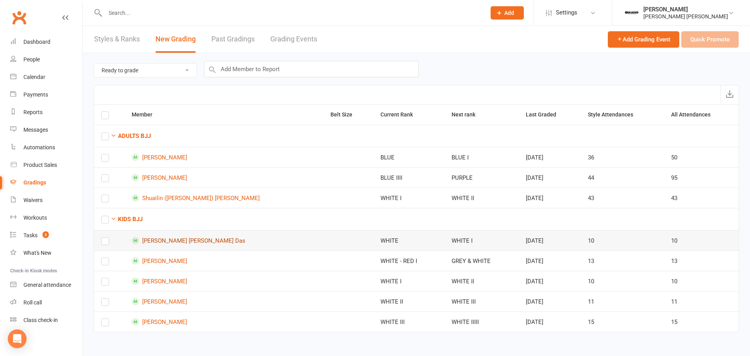
click at [179, 239] on link "Aayush Veer Das Das" at bounding box center [224, 240] width 185 height 7
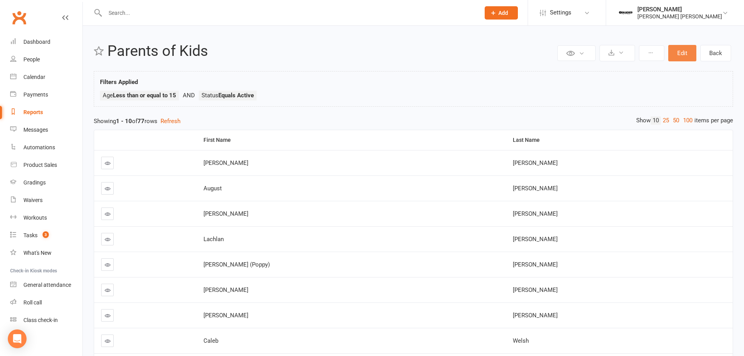
click at [689, 55] on button "Edit" at bounding box center [682, 53] width 28 height 16
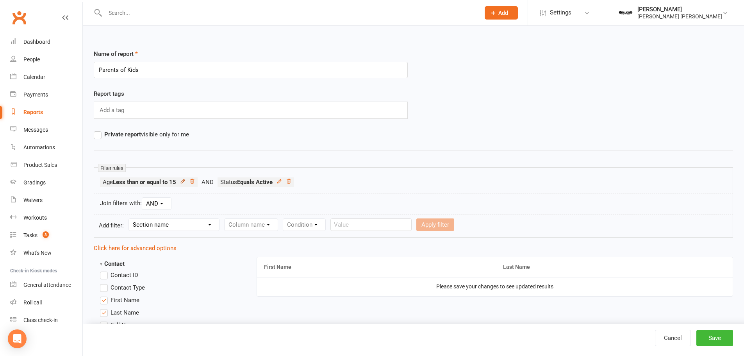
click at [184, 180] on icon at bounding box center [182, 180] width 5 height 5
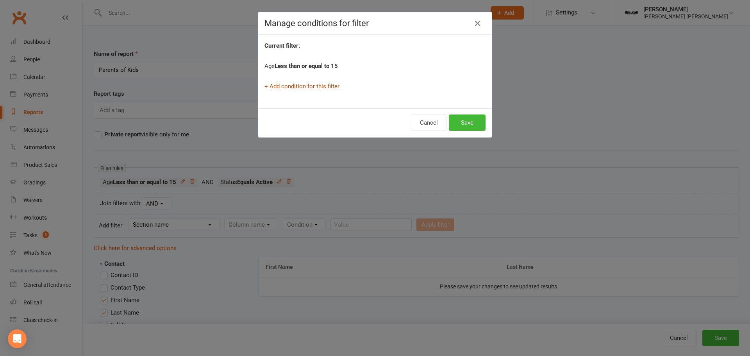
click at [264, 86] on link "+ Add condition for this filter" at bounding box center [301, 86] width 75 height 7
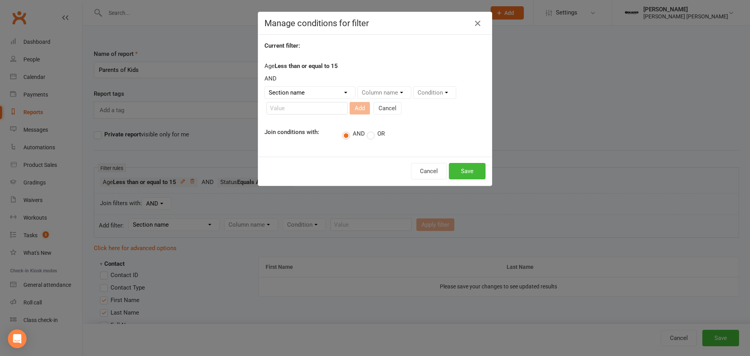
click at [312, 93] on select "Section name Contact Attendance Aggregate Payment Booking Waitlist Attendees Ca…" at bounding box center [310, 93] width 90 height 12
select select "0"
click at [265, 87] on select "Section name Contact Attendance Aggregate Payment Booking Waitlist Attendees Ca…" at bounding box center [310, 93] width 90 height 12
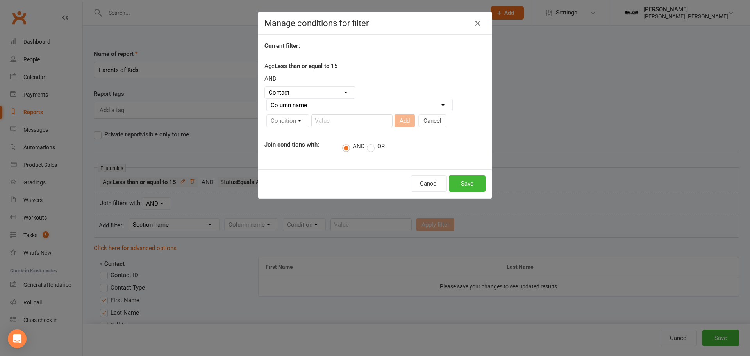
click at [304, 104] on select "Column name Contact Type First Name Last Name Full Name Email Phone Number Addr…" at bounding box center [360, 105] width 186 height 12
select select "23"
click at [267, 99] on select "Column name Contact Type First Name Last Name Full Name Email Phone Number Addr…" at bounding box center [360, 105] width 186 height 12
click at [296, 120] on select "Condition Is Is not Less than Greater than Less than or equal to Greater than o…" at bounding box center [306, 121] width 79 height 12
select select "3"
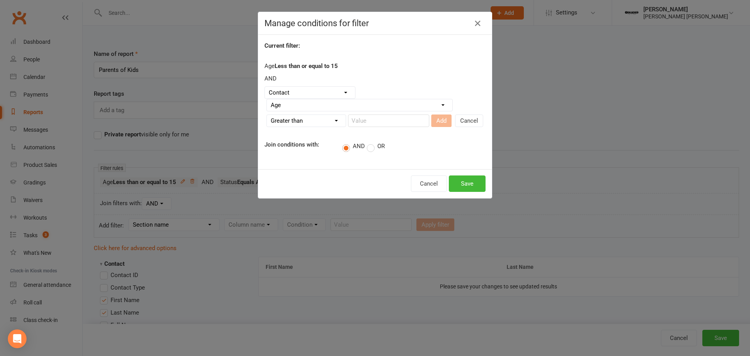
click at [267, 115] on select "Condition Is Is not Less than Greater than Less than or equal to Greater than o…" at bounding box center [306, 121] width 79 height 12
click at [471, 21] on button "button" at bounding box center [477, 23] width 12 height 12
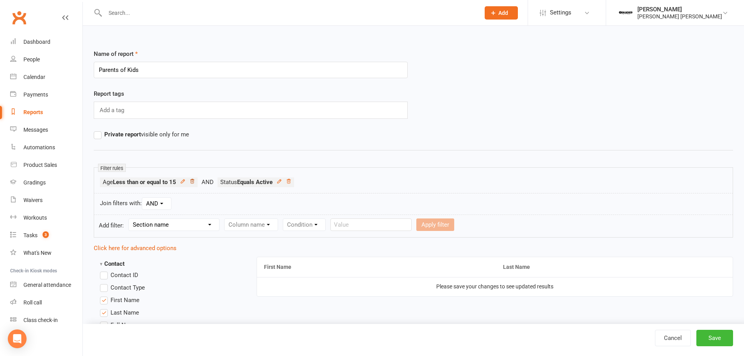
click at [193, 181] on icon at bounding box center [192, 181] width 4 height 4
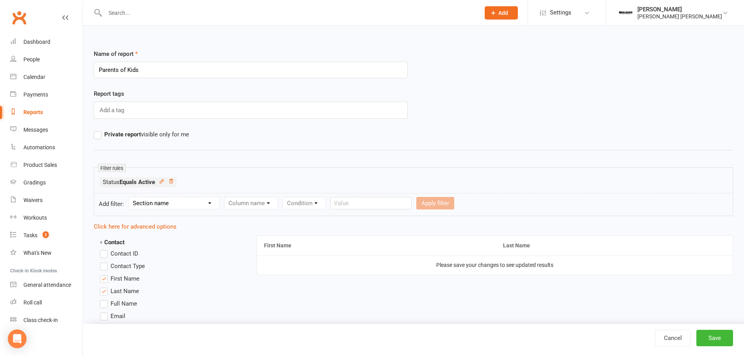
click at [169, 203] on select "Section name Contact Attendance Aggregate Payment Booking Waitlist Attendees Ca…" at bounding box center [174, 203] width 90 height 12
select select "13"
click at [130, 197] on select "Section name Contact Attendance Aggregate Payment Booking Waitlist Attendees Ca…" at bounding box center [174, 203] width 90 height 12
click at [294, 204] on select "Column name Style Current Rank Current Rank Position Next Rank Belt Size Active…" at bounding box center [304, 203] width 159 height 12
select select "0"
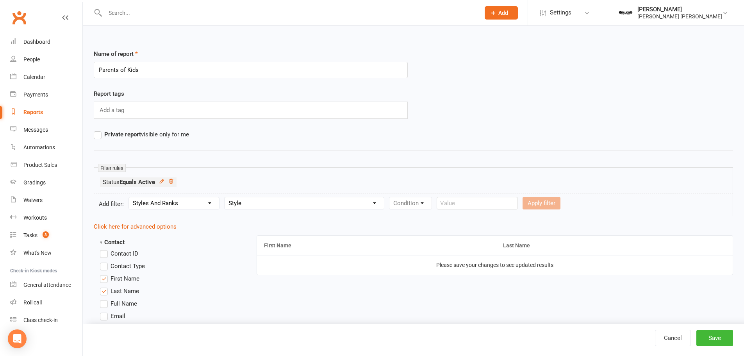
click at [226, 197] on select "Column name Style Current Rank Current Rank Position Next Rank Belt Size Active…" at bounding box center [304, 203] width 159 height 12
click at [420, 204] on select "Condition Equals Does not equal Contains Does not contain Is blank or does not …" at bounding box center [434, 203] width 90 height 12
select select "0"
click at [389, 197] on select "Condition Equals Does not equal Contains Does not contain Is blank or does not …" at bounding box center [434, 203] width 90 height 12
click at [509, 202] on input "text" at bounding box center [524, 203] width 81 height 12
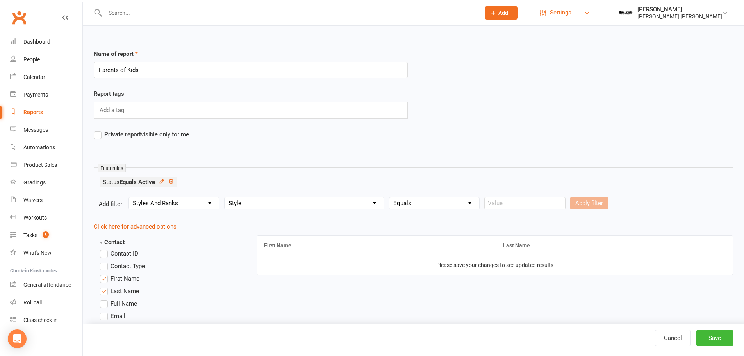
click at [571, 12] on span "Settings" at bounding box center [560, 13] width 21 height 18
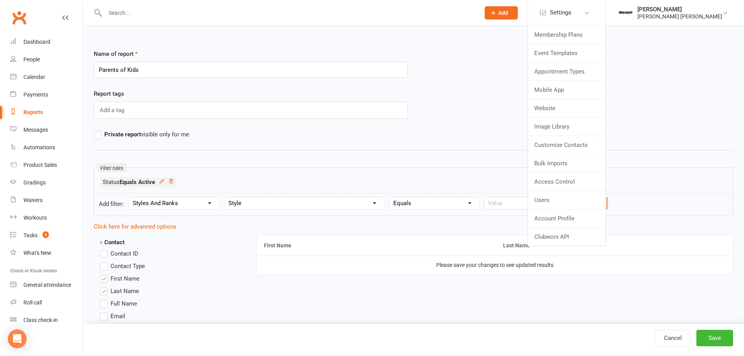
click at [514, 194] on form "Add filter: Section name Contact Attendance Aggregate Payment Booking Waitlist …" at bounding box center [413, 204] width 639 height 23
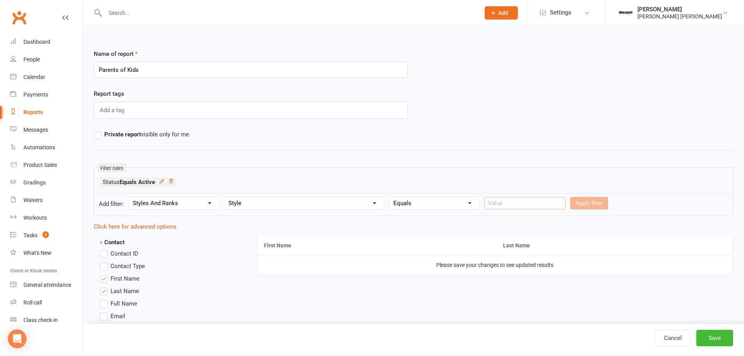
click at [516, 205] on input "text" at bounding box center [524, 203] width 81 height 12
type input "KIDS BJJ"
click at [588, 203] on button "Apply filter" at bounding box center [589, 203] width 38 height 12
select select
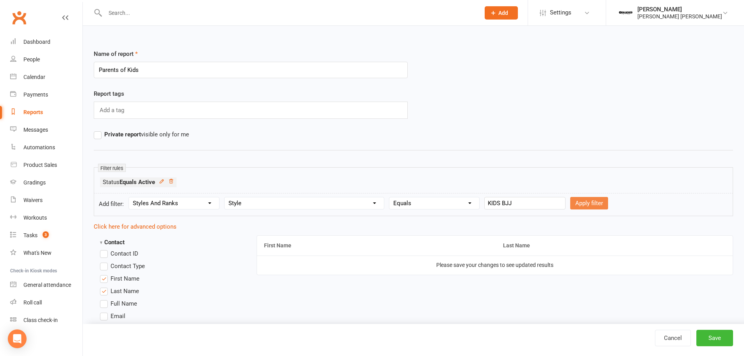
select select
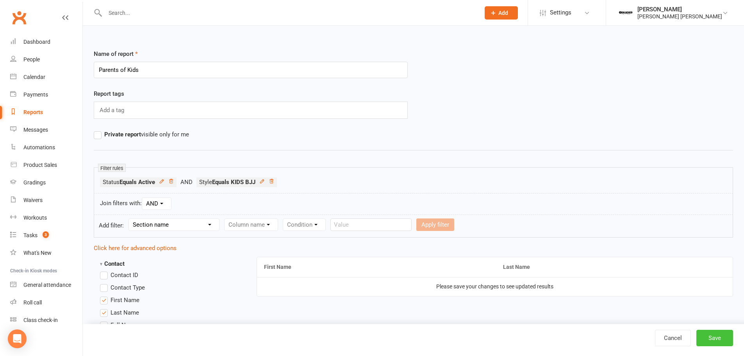
click at [718, 339] on button "Save" at bounding box center [714, 338] width 37 height 16
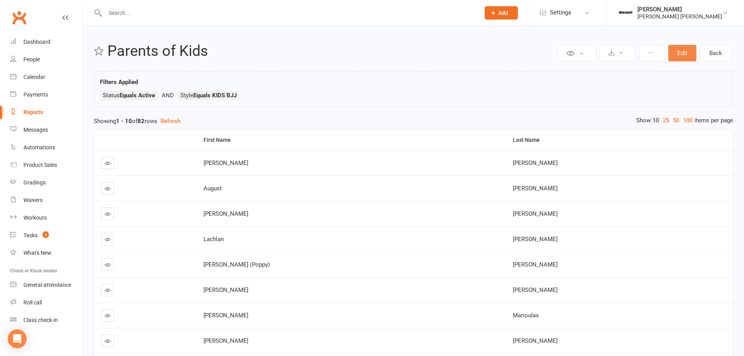
click at [687, 53] on button "Edit" at bounding box center [682, 53] width 28 height 16
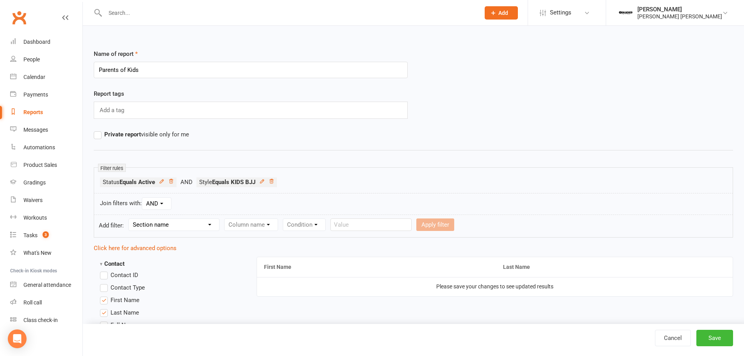
click at [157, 206] on select "AND OR" at bounding box center [156, 204] width 29 height 12
drag, startPoint x: 157, startPoint y: 206, endPoint x: 160, endPoint y: 233, distance: 27.5
click at [157, 206] on select "AND OR" at bounding box center [156, 204] width 29 height 12
click at [160, 225] on select "Section name Contact Attendance Aggregate Payment Booking Waitlist Attendees Ca…" at bounding box center [174, 225] width 90 height 12
click at [130, 219] on select "Section name Contact Attendance Aggregate Payment Booking Waitlist Attendees Ca…" at bounding box center [174, 225] width 90 height 12
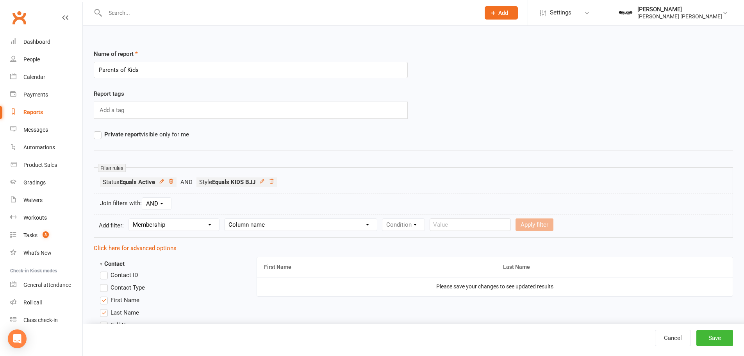
click at [294, 227] on select "Column name Membership ID Membership Name Membership Category Membership Start …" at bounding box center [301, 225] width 152 height 12
drag, startPoint x: 422, startPoint y: 169, endPoint x: 397, endPoint y: 184, distance: 29.2
click at [421, 169] on div "Filter rules Status Equals Active Style Equals KIDS BJJ" at bounding box center [413, 180] width 639 height 26
click at [166, 220] on select "Section name Contact Attendance Aggregate Payment Booking Waitlist Attendees Ca…" at bounding box center [174, 225] width 90 height 12
select select "0"
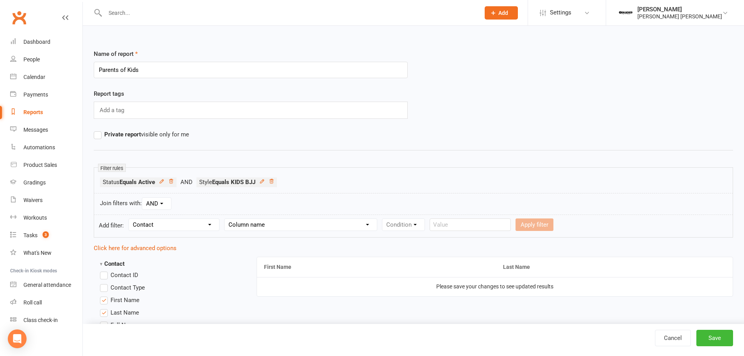
click at [130, 219] on select "Section name Contact Attendance Aggregate Payment Booking Waitlist Attendees Ca…" at bounding box center [174, 225] width 90 height 12
click at [308, 224] on select "Column name Contact Type First Name Last Name Full Name Email Phone Number Addr…" at bounding box center [318, 225] width 186 height 12
select select "17"
click at [226, 219] on select "Column name Contact Type First Name Last Name Full Name Email Phone Number Addr…" at bounding box center [318, 225] width 186 height 12
click at [458, 221] on select "Condition Equals Does not equal Contains Does not contain Is blank or does not …" at bounding box center [461, 225] width 90 height 12
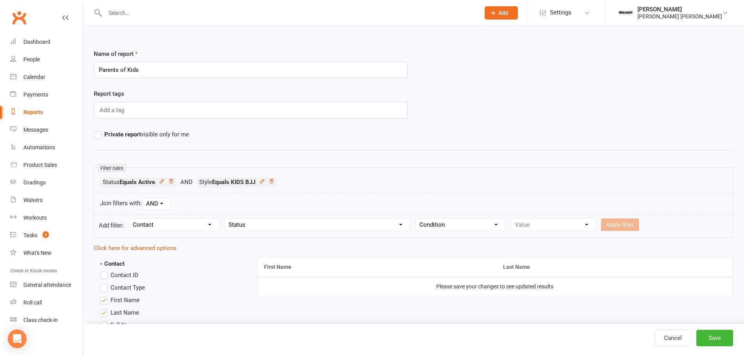
select select "0"
click at [417, 219] on select "Condition Equals Does not equal Contains Does not contain Is blank or does not …" at bounding box center [461, 225] width 90 height 12
click at [564, 225] on select "Value Prospect: Initial Contact Prospect: Follow-up Call Prospect: Follow-up Em…" at bounding box center [553, 225] width 85 height 12
click at [511, 219] on select "Value Prospect: Initial Contact Prospect: Follow-up Call Prospect: Follow-up Em…" at bounding box center [553, 225] width 85 height 12
click at [554, 184] on ul "Status Equals Active Style Equals KIDS BJJ" at bounding box center [413, 184] width 627 height 14
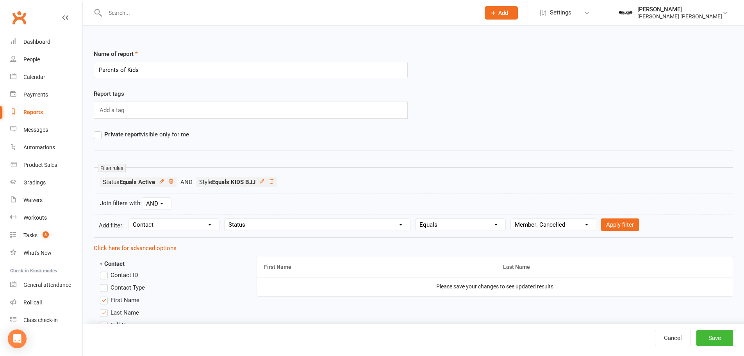
click at [551, 230] on select "Value Prospect: Initial Contact Prospect: Follow-up Call Prospect: Follow-up Em…" at bounding box center [553, 225] width 85 height 12
select select "10"
click at [511, 219] on select "Value Prospect: Initial Contact Prospect: Follow-up Call Prospect: Follow-up Em…" at bounding box center [553, 225] width 85 height 12
click at [626, 219] on button "Apply filter" at bounding box center [620, 224] width 38 height 12
select select
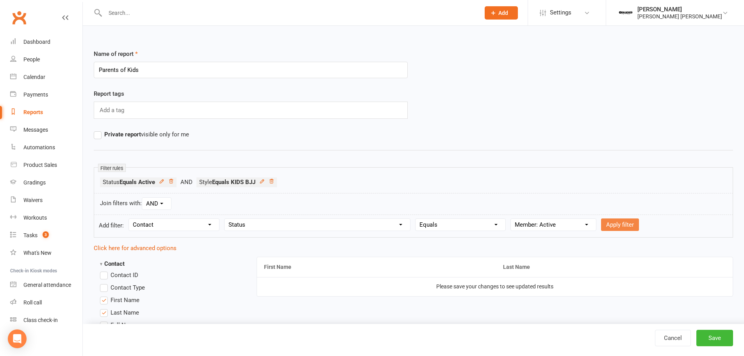
select select
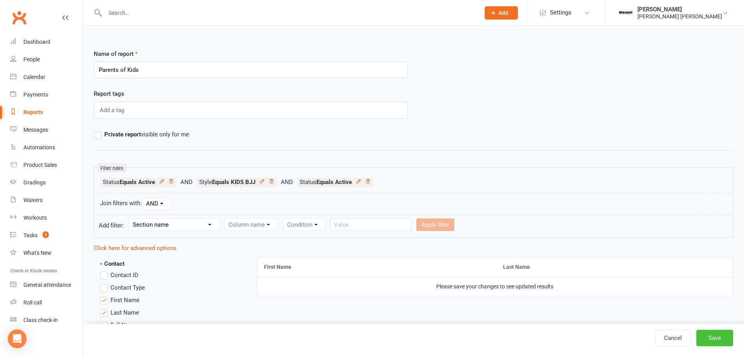
click at [721, 339] on button "Save" at bounding box center [714, 338] width 37 height 16
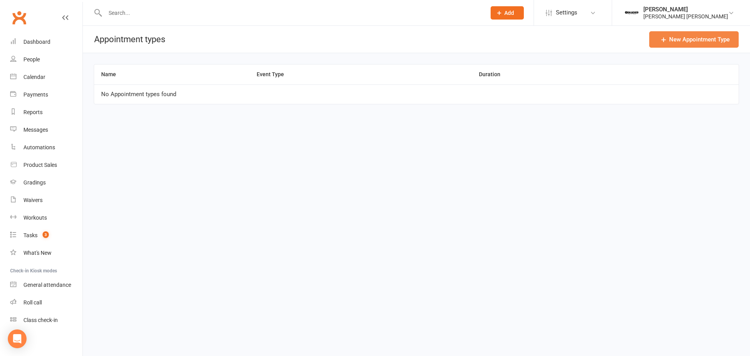
click at [702, 42] on link "New Appointment Type" at bounding box center [693, 39] width 89 height 16
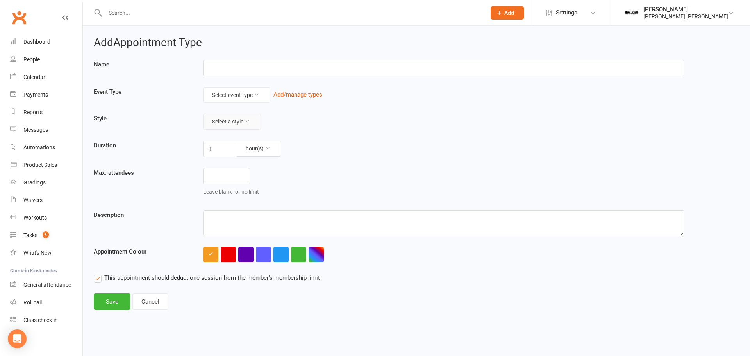
click at [235, 118] on button "Select a style" at bounding box center [232, 122] width 58 height 16
click at [241, 122] on button "Select a style" at bounding box center [232, 122] width 58 height 16
